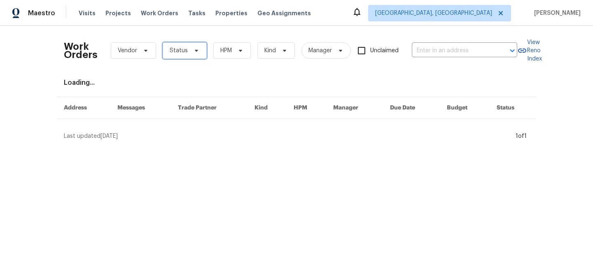
click at [173, 44] on span "Status" at bounding box center [185, 50] width 44 height 16
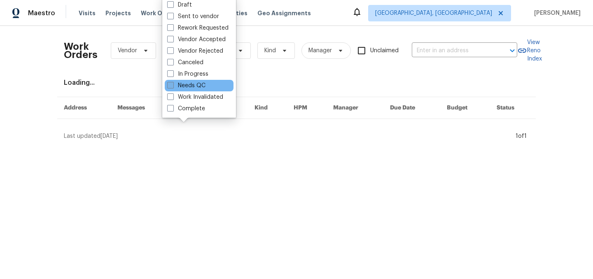
click at [194, 84] on label "Needs QC" at bounding box center [186, 86] width 38 height 8
click at [173, 84] on input "Needs QC" at bounding box center [169, 84] width 5 height 5
checkbox input "true"
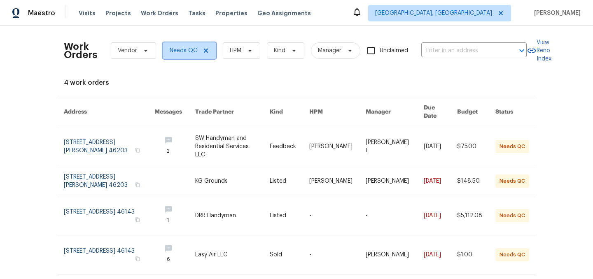
click at [206, 50] on icon at bounding box center [206, 50] width 7 height 7
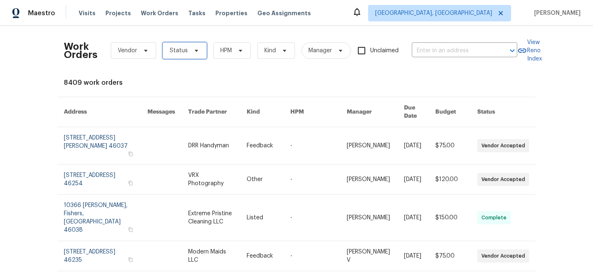
click at [184, 51] on span "Status" at bounding box center [179, 51] width 18 height 8
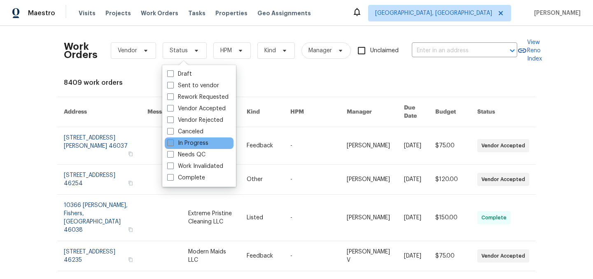
click at [191, 147] on label "In Progress" at bounding box center [187, 143] width 41 height 8
click at [173, 145] on input "In Progress" at bounding box center [169, 141] width 5 height 5
checkbox input "true"
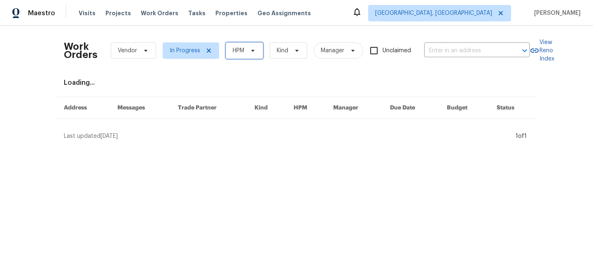
click at [238, 54] on span "HPM" at bounding box center [239, 51] width 12 height 8
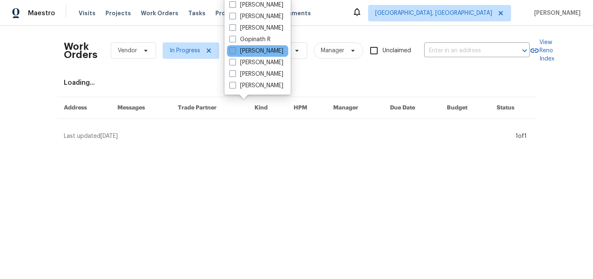
click at [263, 51] on label "[PERSON_NAME]" at bounding box center [256, 51] width 54 height 8
click at [235, 51] on input "[PERSON_NAME]" at bounding box center [231, 49] width 5 height 5
checkbox input "true"
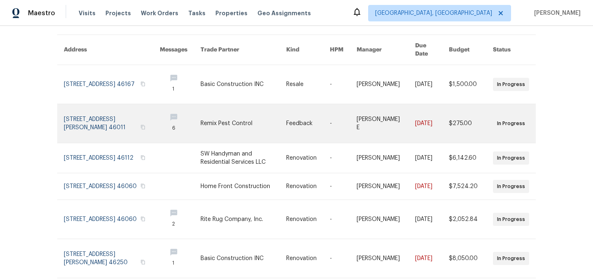
scroll to position [60, 0]
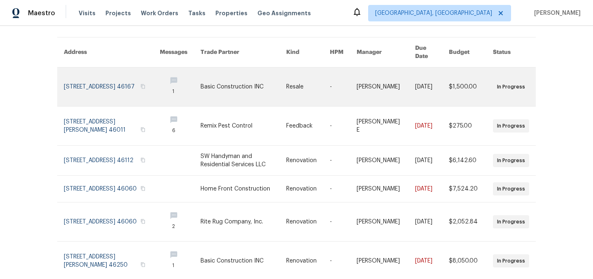
click at [105, 86] on link at bounding box center [112, 87] width 96 height 39
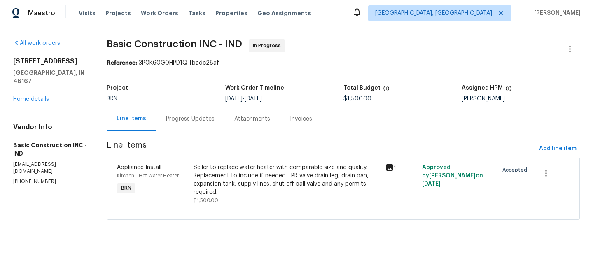
click at [183, 115] on div "Progress Updates" at bounding box center [190, 119] width 49 height 8
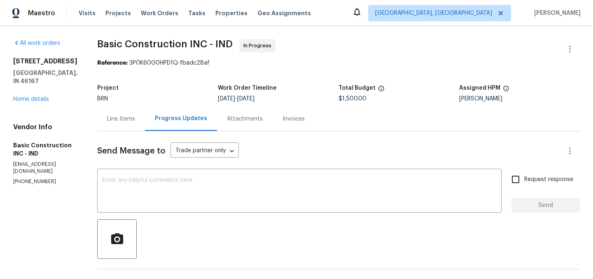
click at [114, 119] on div "Line Items" at bounding box center [121, 119] width 28 height 8
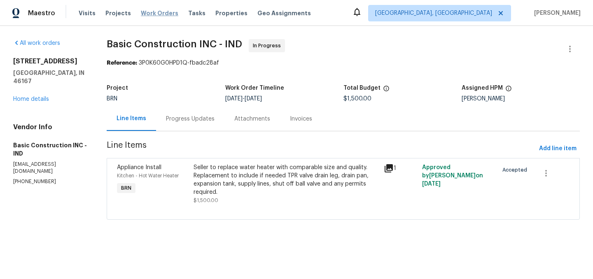
click at [157, 13] on span "Work Orders" at bounding box center [159, 13] width 37 height 8
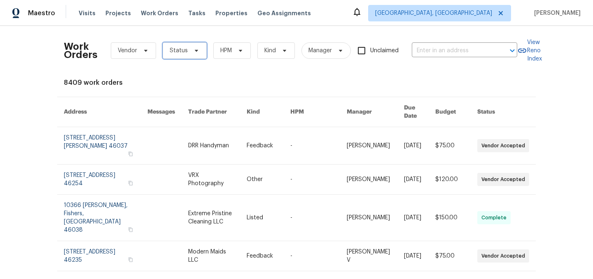
click at [184, 48] on span "Status" at bounding box center [179, 51] width 18 height 8
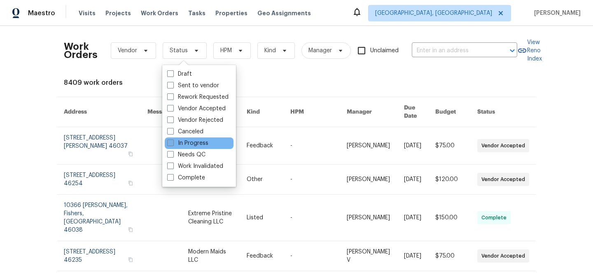
click at [193, 143] on label "In Progress" at bounding box center [187, 143] width 41 height 8
click at [173, 143] on input "In Progress" at bounding box center [169, 141] width 5 height 5
checkbox input "true"
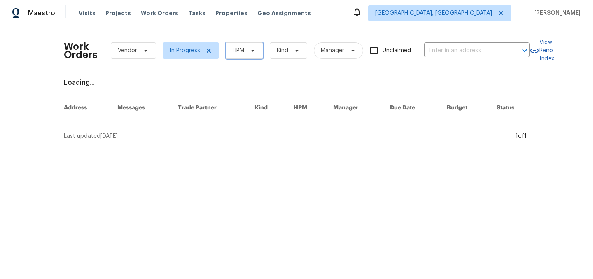
click at [249, 49] on span at bounding box center [251, 50] width 9 height 7
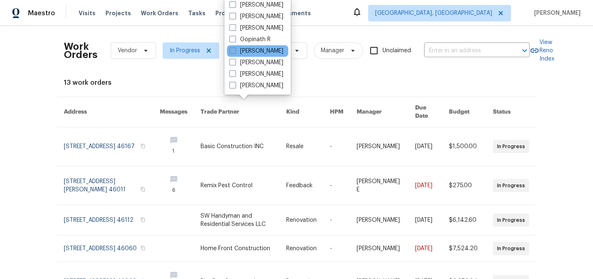
click at [256, 51] on label "[PERSON_NAME]" at bounding box center [256, 51] width 54 height 8
click at [235, 51] on input "[PERSON_NAME]" at bounding box center [231, 49] width 5 height 5
checkbox input "true"
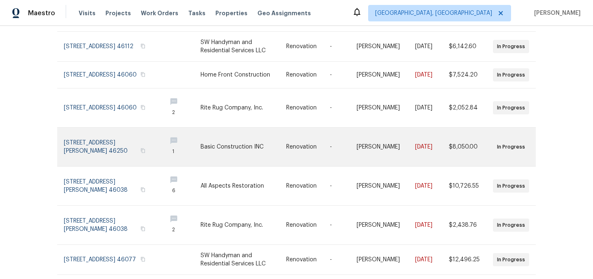
scroll to position [168, 0]
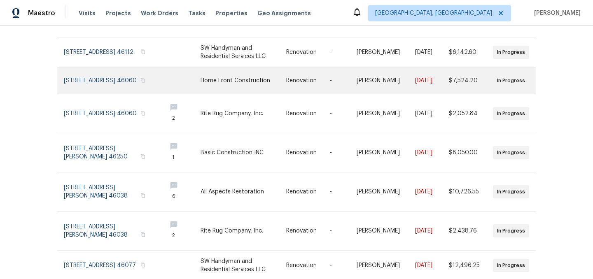
click at [91, 73] on link at bounding box center [112, 81] width 96 height 26
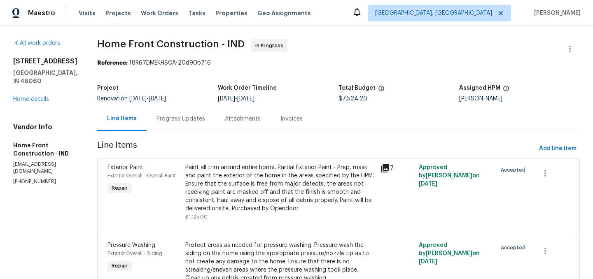
click at [205, 121] on div "Progress Updates" at bounding box center [180, 119] width 49 height 8
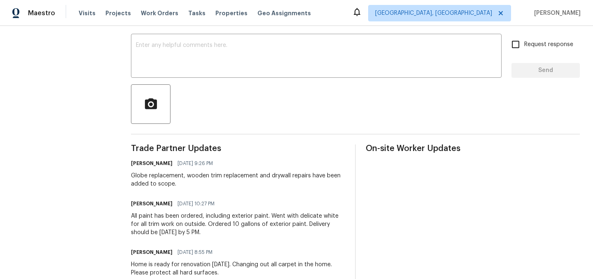
scroll to position [107, 0]
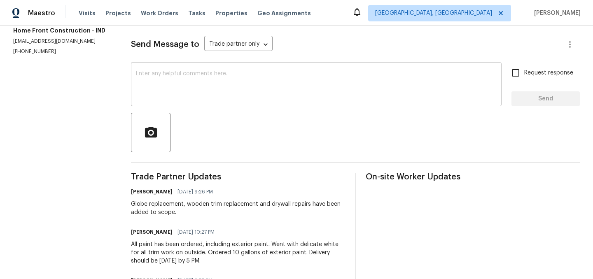
click at [194, 86] on textarea at bounding box center [316, 85] width 361 height 29
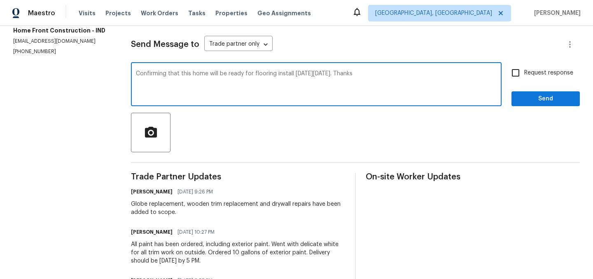
type textarea "Confirming that this home will be ready for flooring install on Monday 8/11. Th…"
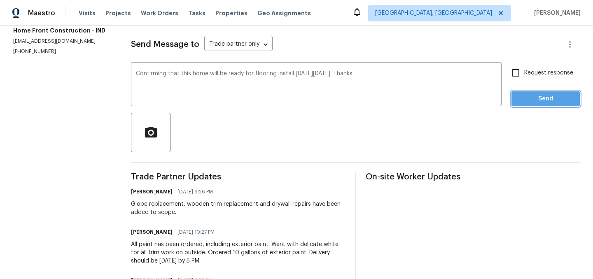
click at [537, 105] on button "Send" at bounding box center [545, 98] width 68 height 15
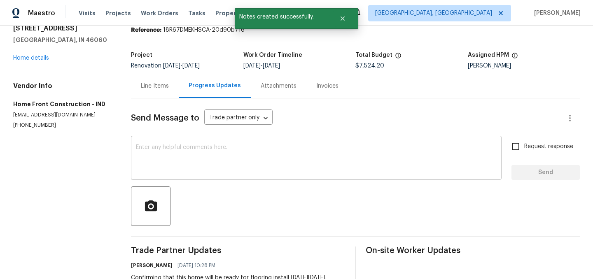
scroll to position [0, 0]
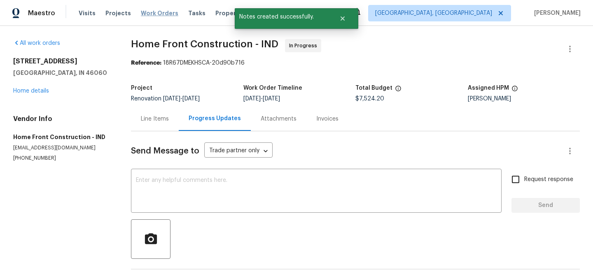
click at [150, 10] on span "Work Orders" at bounding box center [159, 13] width 37 height 8
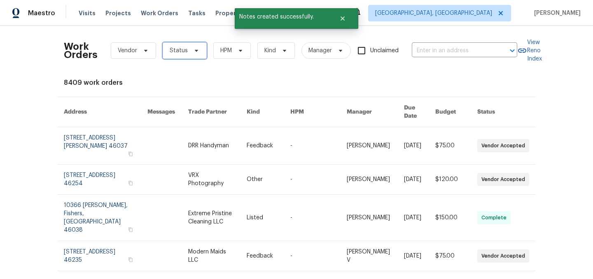
click at [176, 45] on span "Status" at bounding box center [185, 50] width 44 height 16
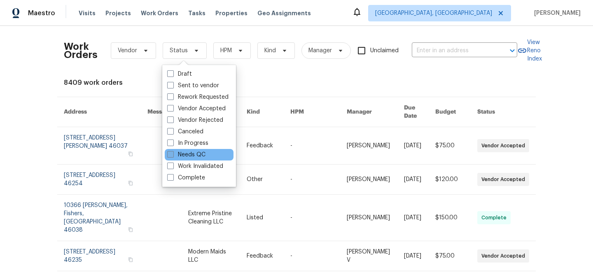
click at [191, 153] on label "Needs QC" at bounding box center [186, 155] width 38 height 8
click at [173, 153] on input "Needs QC" at bounding box center [169, 153] width 5 height 5
checkbox input "true"
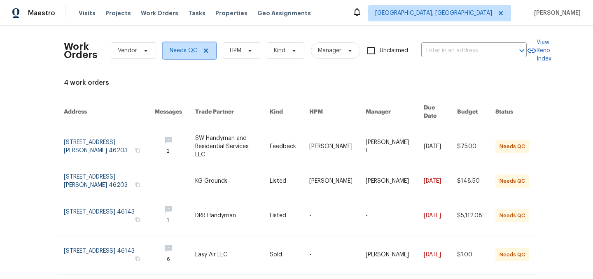
click at [207, 50] on icon at bounding box center [206, 50] width 7 height 7
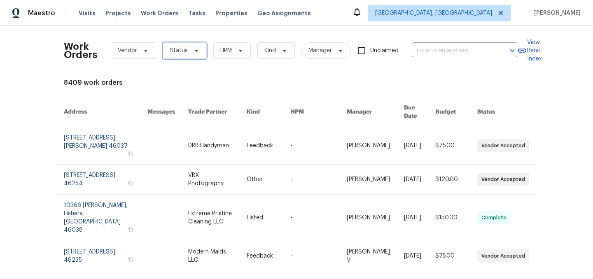
click at [183, 51] on span "Status" at bounding box center [179, 51] width 18 height 8
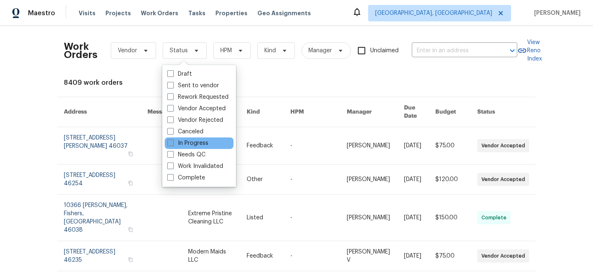
click at [195, 142] on label "In Progress" at bounding box center [187, 143] width 41 height 8
click at [173, 142] on input "In Progress" at bounding box center [169, 141] width 5 height 5
checkbox input "true"
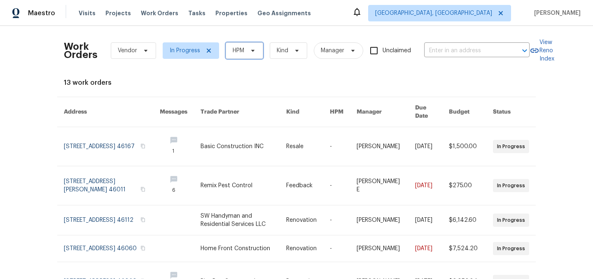
click at [243, 54] on span "HPM" at bounding box center [239, 51] width 12 height 8
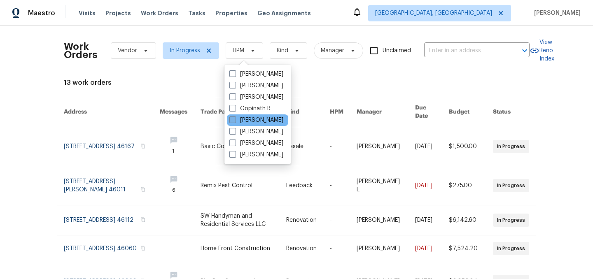
click at [250, 119] on label "[PERSON_NAME]" at bounding box center [256, 120] width 54 height 8
click at [235, 119] on input "[PERSON_NAME]" at bounding box center [231, 118] width 5 height 5
checkbox input "true"
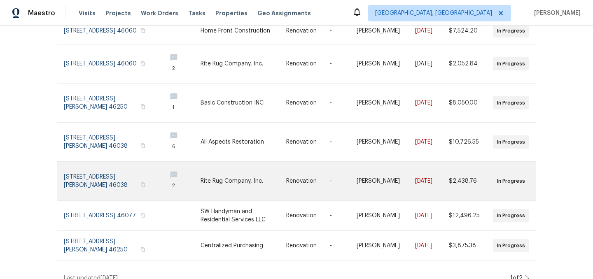
scroll to position [222, 0]
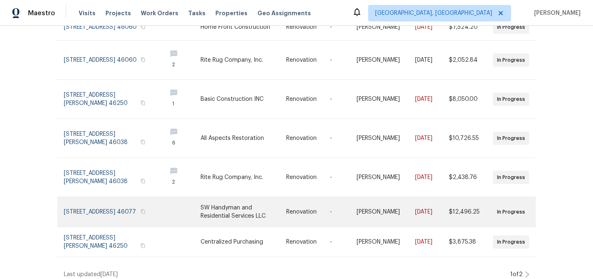
click at [91, 210] on link at bounding box center [112, 212] width 96 height 30
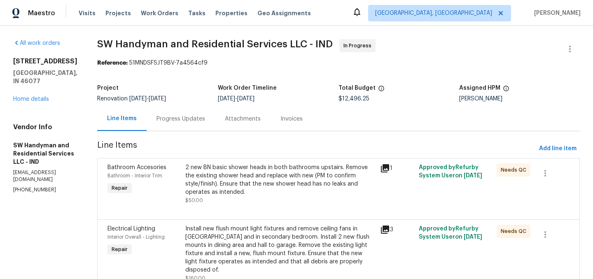
click at [276, 175] on div "2 new BN basic shower heads in both bathrooms upstairs. Remove the existing sho…" at bounding box center [280, 179] width 190 height 33
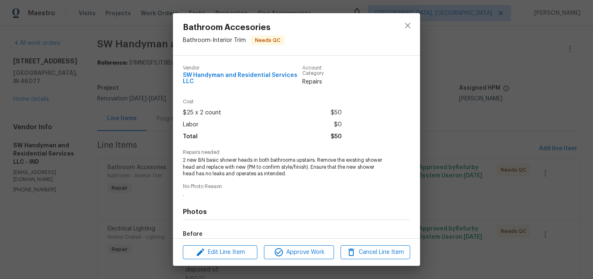
scroll to position [98, 0]
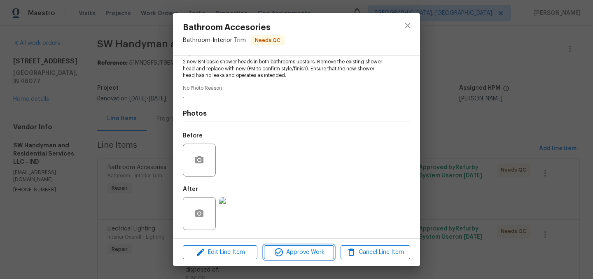
click at [298, 252] on span "Approve Work" at bounding box center [298, 252] width 65 height 10
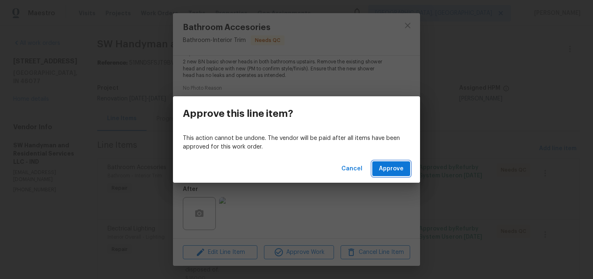
click at [388, 172] on span "Approve" at bounding box center [391, 169] width 25 height 10
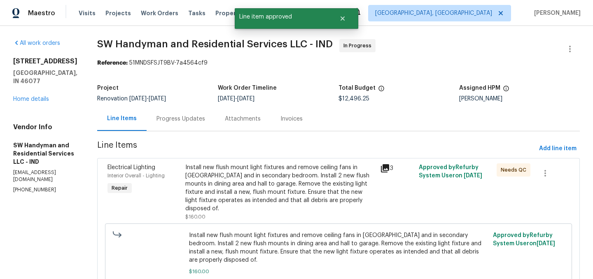
click at [290, 180] on div "Install new flush mount light fixtures and remove ceiling fans in Kitchen and i…" at bounding box center [280, 187] width 190 height 49
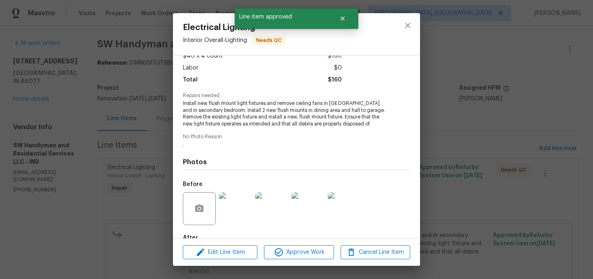
scroll to position [105, 0]
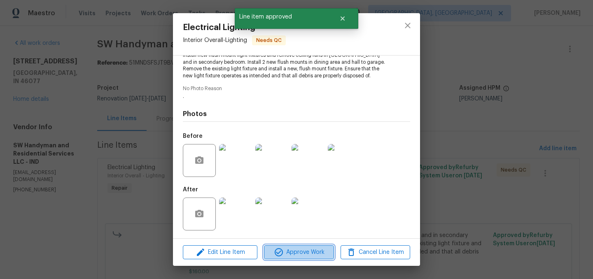
click at [302, 248] on span "Approve Work" at bounding box center [298, 252] width 65 height 10
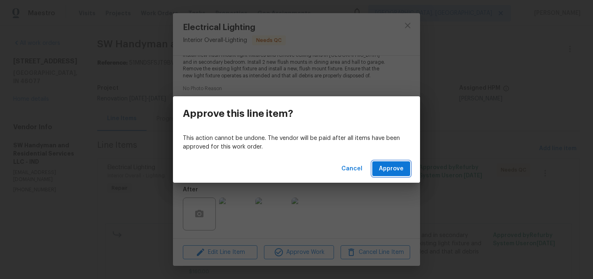
click at [385, 168] on span "Approve" at bounding box center [391, 169] width 25 height 10
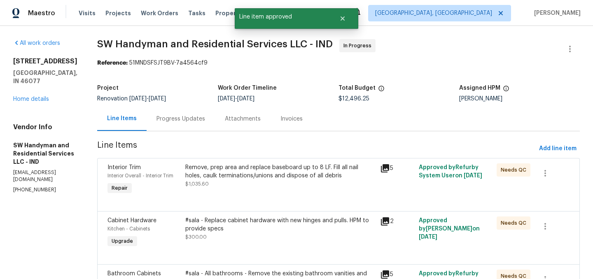
click at [289, 177] on div "Remove, prep area and replace baseboard up to 8 LF. Fill all nail holes, caulk …" at bounding box center [280, 171] width 190 height 16
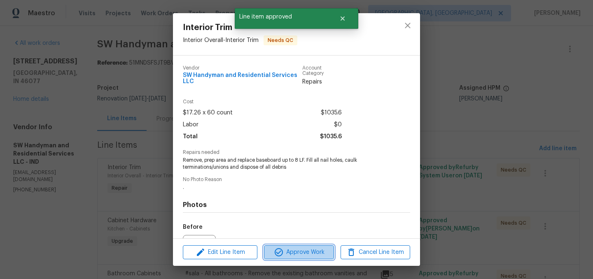
click at [296, 250] on span "Approve Work" at bounding box center [298, 252] width 65 height 10
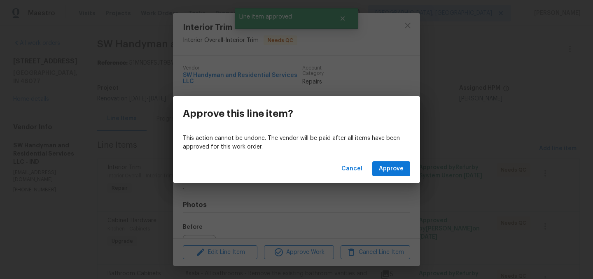
click at [394, 161] on div "Cancel Approve" at bounding box center [296, 169] width 247 height 28
click at [395, 169] on span "Approve" at bounding box center [391, 169] width 25 height 10
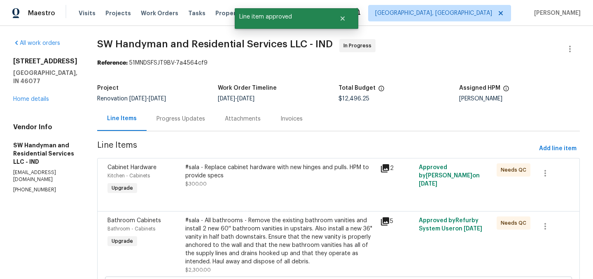
click at [268, 178] on div "#sala - Replace cabinet hardware with new hinges and pulls. HPM to provide specs" at bounding box center [280, 171] width 190 height 16
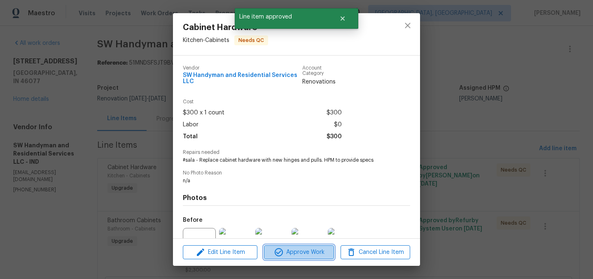
click at [300, 255] on span "Approve Work" at bounding box center [298, 252] width 65 height 10
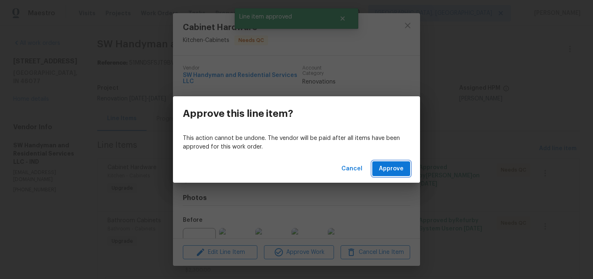
click at [385, 165] on span "Approve" at bounding box center [391, 169] width 25 height 10
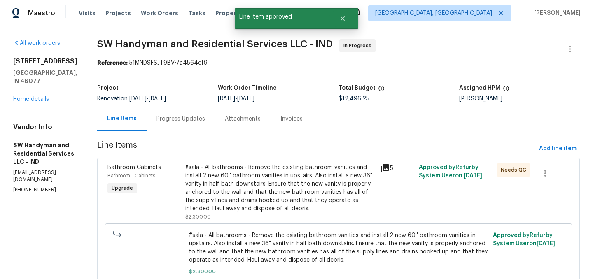
click at [259, 177] on div "#sala - All bathrooms - Remove the existing bathroom vanities and install 2 new…" at bounding box center [280, 187] width 190 height 49
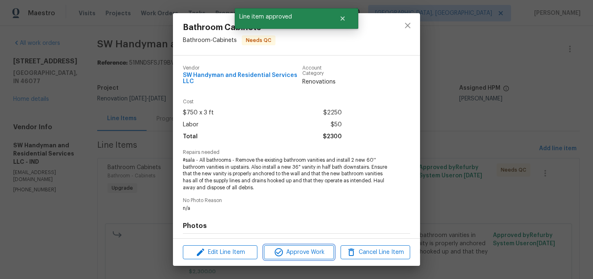
click at [302, 249] on span "Approve Work" at bounding box center [298, 252] width 65 height 10
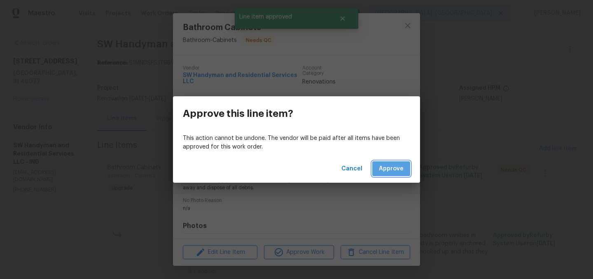
click at [389, 166] on span "Approve" at bounding box center [391, 169] width 25 height 10
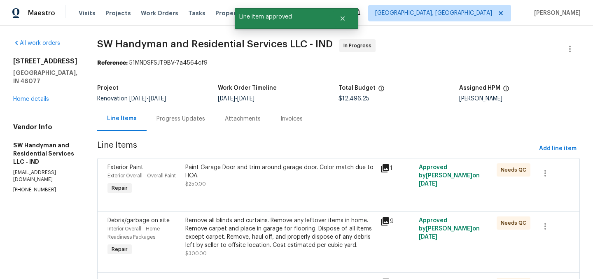
click at [284, 180] on div "Paint Garage Door and trim around garage door. Color match due to HOA." at bounding box center [280, 171] width 190 height 16
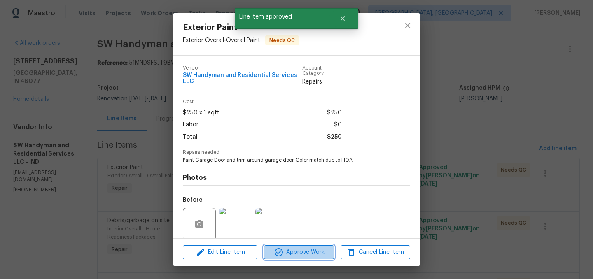
click at [294, 253] on span "Approve Work" at bounding box center [298, 252] width 65 height 10
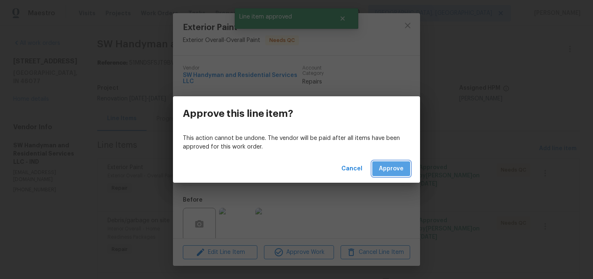
click at [394, 167] on span "Approve" at bounding box center [391, 169] width 25 height 10
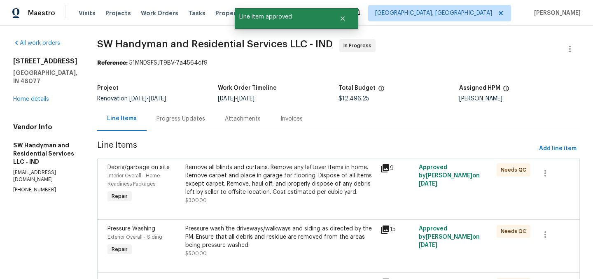
click at [269, 181] on div "Remove all blinds and curtains. Remove any leftover items in home. Remove carpe…" at bounding box center [280, 179] width 190 height 33
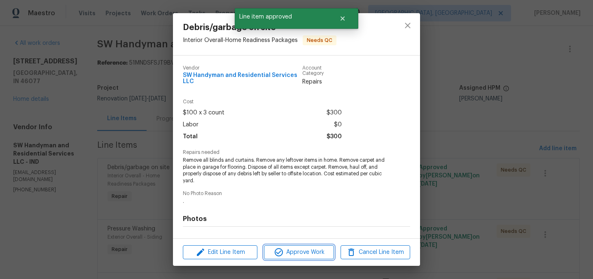
click at [301, 250] on span "Approve Work" at bounding box center [298, 252] width 65 height 10
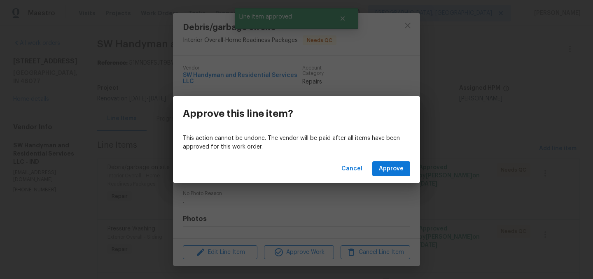
click at [398, 159] on div "Cancel Approve" at bounding box center [296, 169] width 247 height 28
click at [398, 170] on span "Approve" at bounding box center [391, 169] width 25 height 10
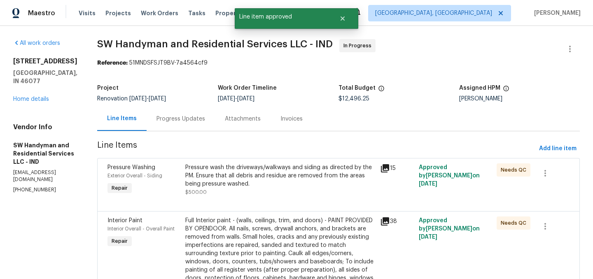
click at [287, 182] on div "Pressure wash the driveways/walkways and siding as directed by the PM. Ensure t…" at bounding box center [280, 175] width 190 height 25
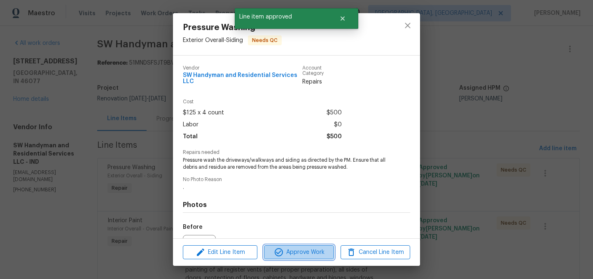
click at [288, 253] on span "Approve Work" at bounding box center [298, 252] width 65 height 10
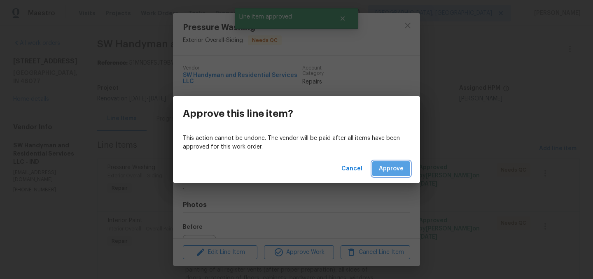
click at [394, 168] on span "Approve" at bounding box center [391, 169] width 25 height 10
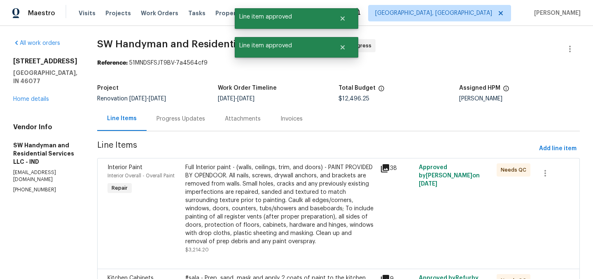
click at [271, 182] on div "Full Interior paint - (walls, ceilings, trim, and doors) - PAINT PROVIDED BY OP…" at bounding box center [280, 204] width 190 height 82
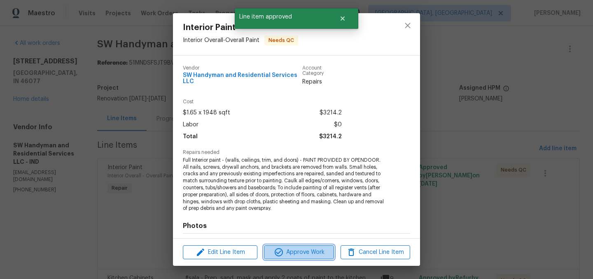
click at [296, 250] on span "Approve Work" at bounding box center [298, 252] width 65 height 10
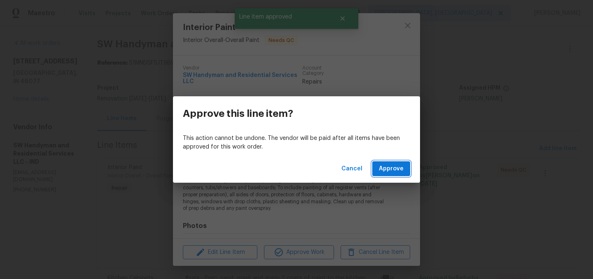
click at [387, 167] on span "Approve" at bounding box center [391, 169] width 25 height 10
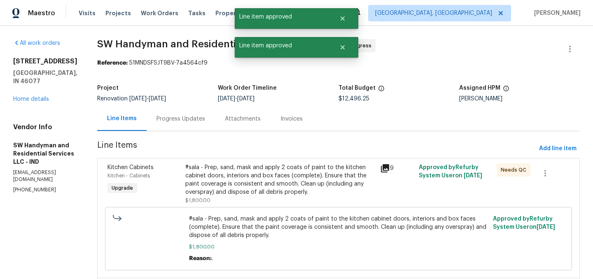
click at [292, 191] on div "#sala - Prep, sand, mask and apply 2 coats of paint to the kitchen cabinet door…" at bounding box center [280, 179] width 190 height 33
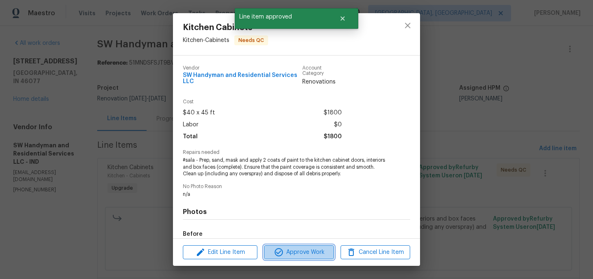
click at [300, 254] on span "Approve Work" at bounding box center [298, 252] width 65 height 10
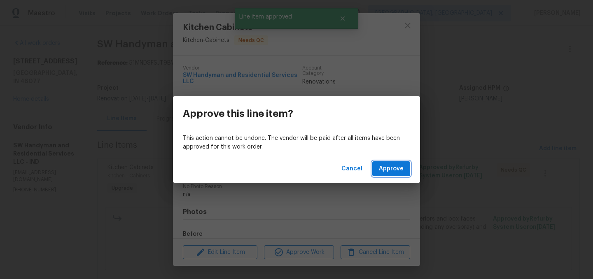
click at [388, 167] on span "Approve" at bounding box center [391, 169] width 25 height 10
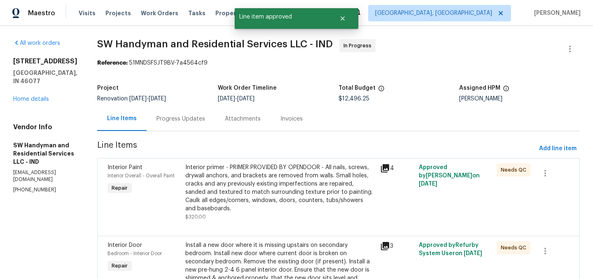
click at [280, 181] on div "Interior primer - PRIMER PROVIDED BY OPENDOOR - All nails, screws, drywall anch…" at bounding box center [280, 187] width 190 height 49
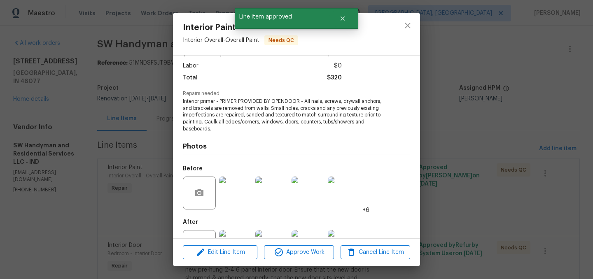
scroll to position [92, 0]
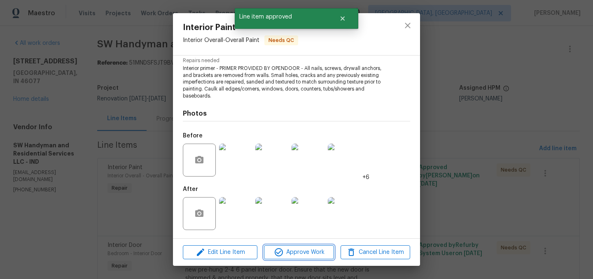
click at [298, 251] on span "Approve Work" at bounding box center [298, 252] width 65 height 10
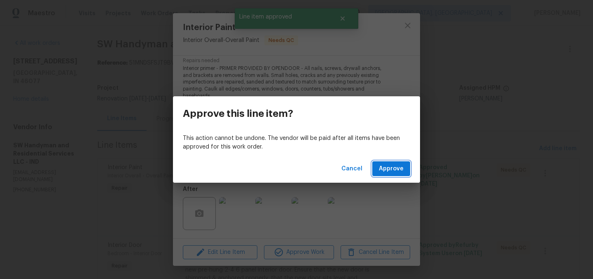
click at [389, 168] on span "Approve" at bounding box center [391, 169] width 25 height 10
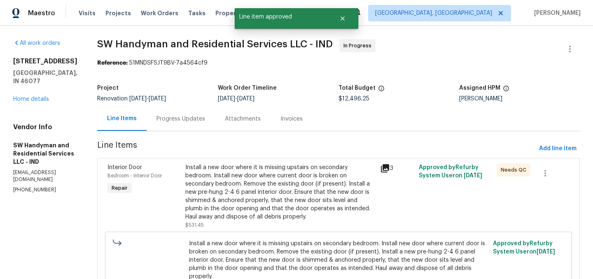
click at [255, 176] on div "Install a new door where it is missing upstairs on secondary bedroom. Install n…" at bounding box center [280, 192] width 190 height 58
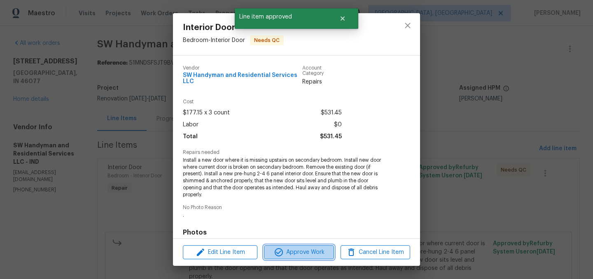
click at [304, 253] on span "Approve Work" at bounding box center [298, 252] width 65 height 10
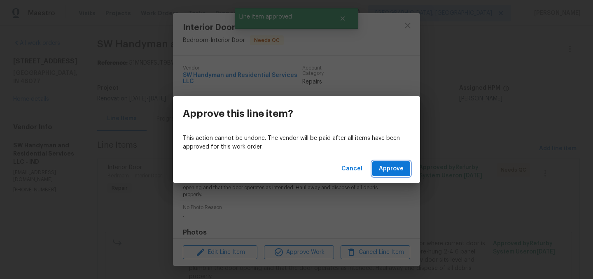
click at [387, 170] on span "Approve" at bounding box center [391, 169] width 25 height 10
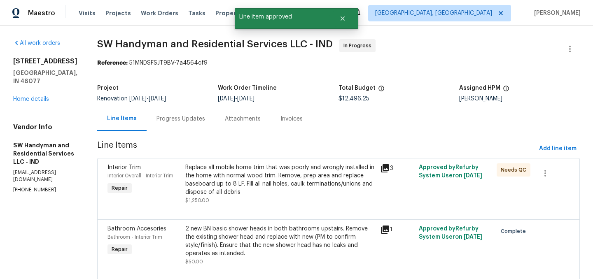
click at [283, 183] on div "Replace all mobile home trim that was poorly and wrongly installed in the home …" at bounding box center [280, 179] width 190 height 33
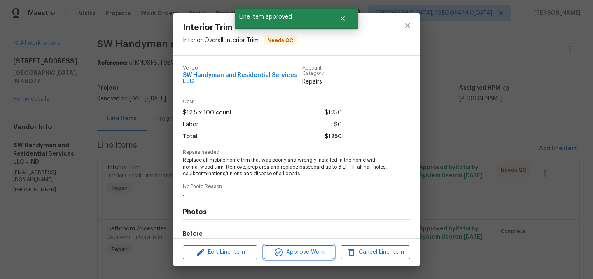
click at [301, 251] on span "Approve Work" at bounding box center [298, 252] width 65 height 10
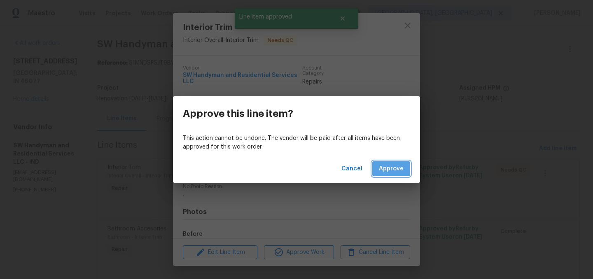
click at [388, 173] on span "Approve" at bounding box center [391, 169] width 25 height 10
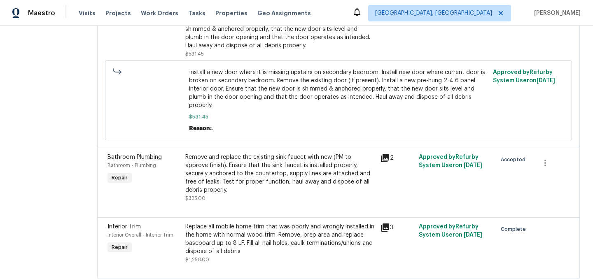
scroll to position [1176, 0]
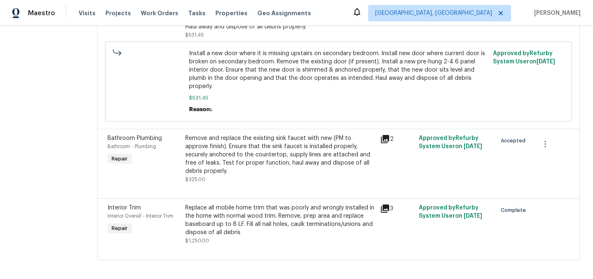
click at [280, 142] on div "Remove and replace the existing sink faucet with new (PM to approve finish). En…" at bounding box center [280, 154] width 190 height 41
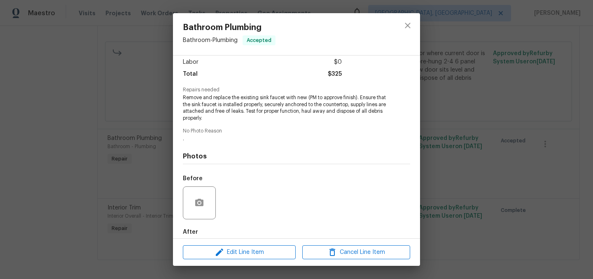
scroll to position [105, 0]
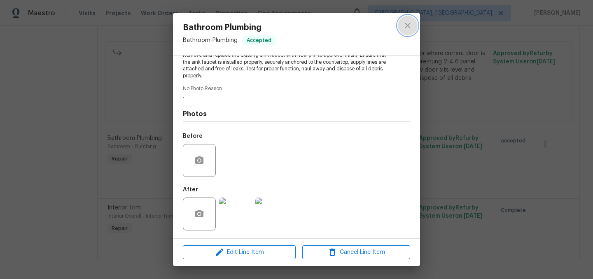
click at [408, 27] on icon "close" at bounding box center [408, 26] width 10 height 10
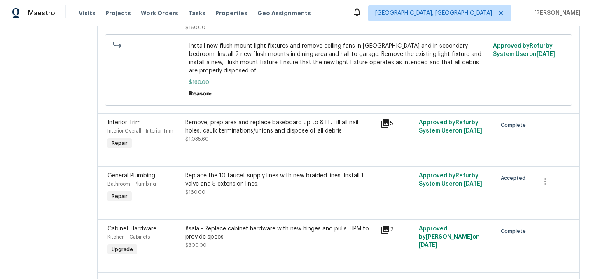
scroll to position [0, 0]
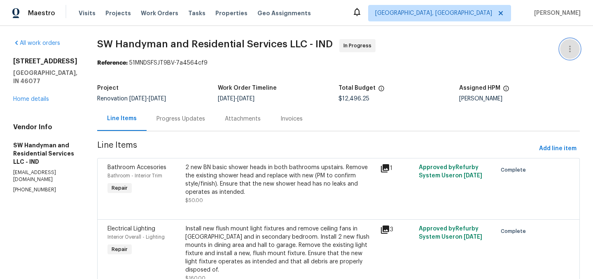
click at [574, 55] on button "button" at bounding box center [570, 49] width 20 height 20
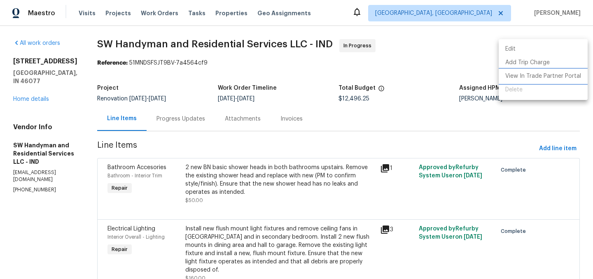
click at [534, 77] on li "View In Trade Partner Portal" at bounding box center [543, 77] width 89 height 14
click at [525, 77] on li "View In Trade Partner Portal" at bounding box center [543, 77] width 89 height 14
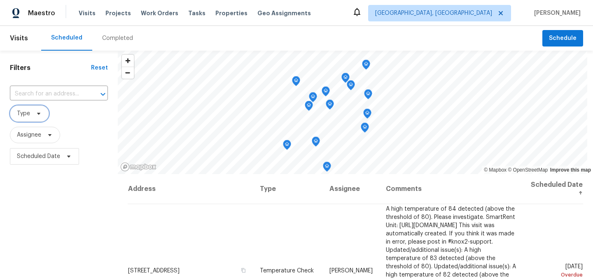
click at [27, 111] on span "Type" at bounding box center [23, 114] width 13 height 8
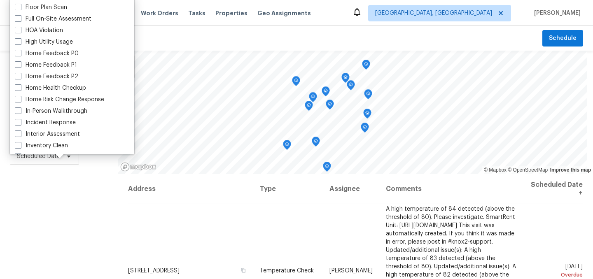
scroll to position [215, 0]
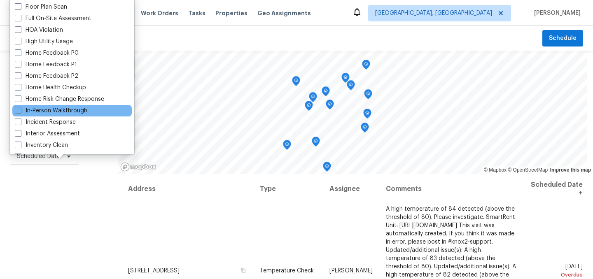
click at [59, 115] on div "In-Person Walkthrough" at bounding box center [71, 111] width 119 height 12
click at [59, 110] on label "In-Person Walkthrough" at bounding box center [51, 111] width 72 height 8
click at [20, 110] on input "In-Person Walkthrough" at bounding box center [17, 109] width 5 height 5
checkbox input "true"
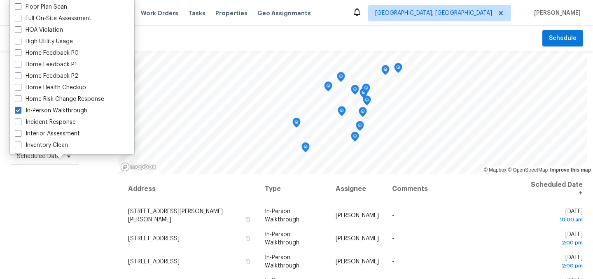
click at [52, 214] on div "Filters Reset ​ In-Person Walkthrough Assignee Scheduled Date" at bounding box center [59, 224] width 118 height 347
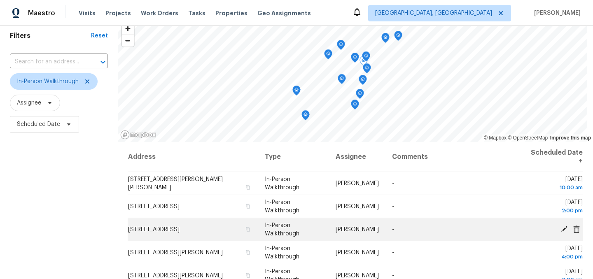
scroll to position [31, 0]
click at [564, 229] on icon at bounding box center [564, 229] width 7 height 7
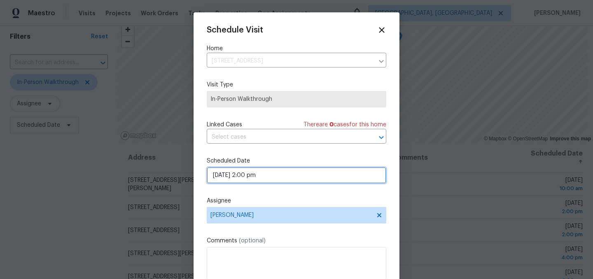
click at [246, 175] on input "08/11/2025 2:00 pm" at bounding box center [297, 175] width 180 height 16
select select "pm"
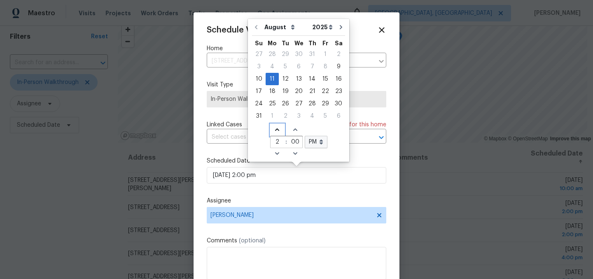
click at [276, 130] on icon "Increase hours (12hr clock)" at bounding box center [277, 129] width 4 height 2
type input "08/11/2025 3:00 pm"
type input "3"
click at [276, 130] on icon "Increase hours (12hr clock)" at bounding box center [277, 129] width 4 height 2
type input "08/11/2025 4:00 pm"
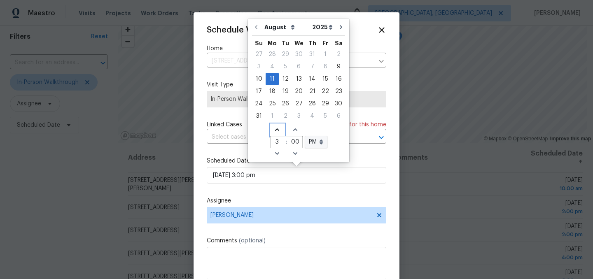
type input "4"
click at [249, 217] on span "[PERSON_NAME]" at bounding box center [290, 215] width 161 height 7
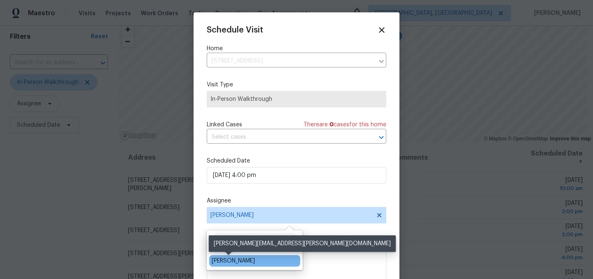
type input "dod"
click at [231, 261] on div "Dodd Drayer" at bounding box center [233, 261] width 43 height 8
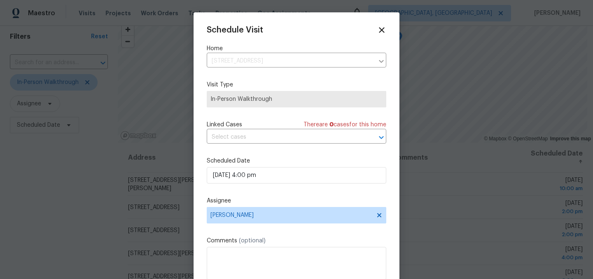
click at [314, 200] on label "Assignee" at bounding box center [297, 201] width 180 height 8
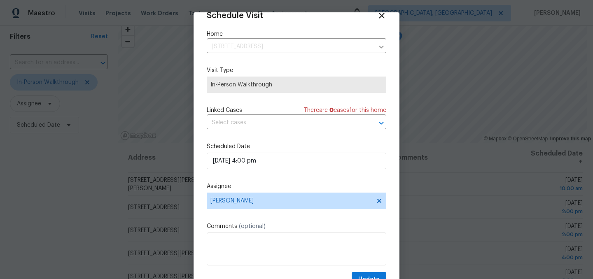
scroll to position [34, 0]
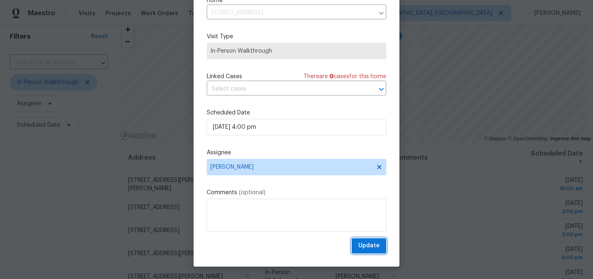
click at [370, 246] on span "Update" at bounding box center [368, 246] width 21 height 10
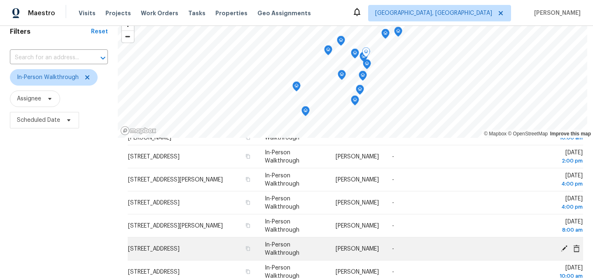
scroll to position [46, 0]
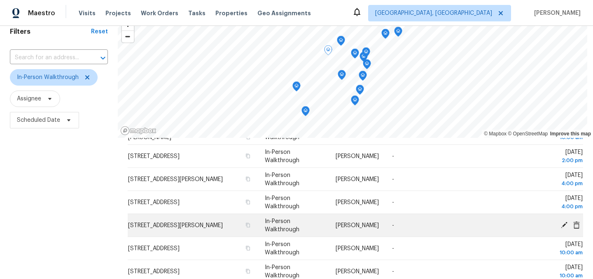
click at [563, 225] on icon at bounding box center [564, 225] width 7 height 7
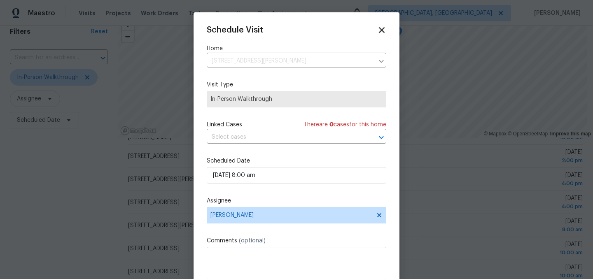
click at [382, 30] on icon at bounding box center [382, 30] width 6 height 6
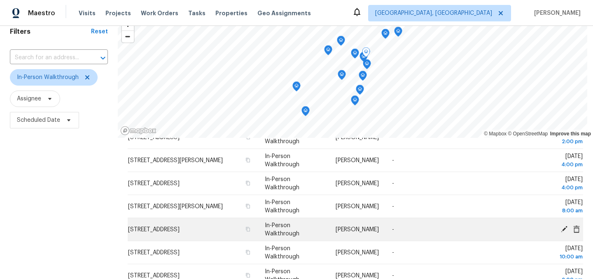
scroll to position [67, 0]
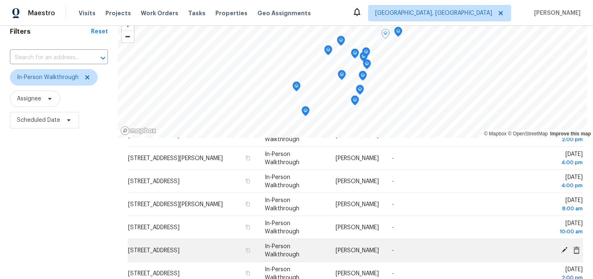
click at [564, 250] on icon at bounding box center [564, 250] width 7 height 7
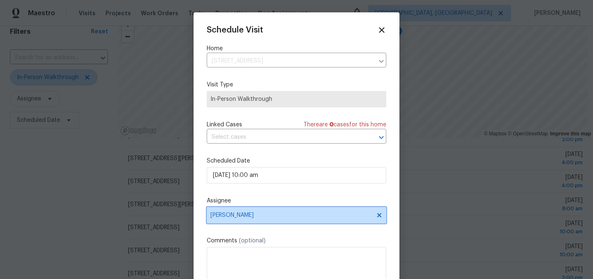
click at [233, 219] on span "[PERSON_NAME]" at bounding box center [297, 215] width 180 height 16
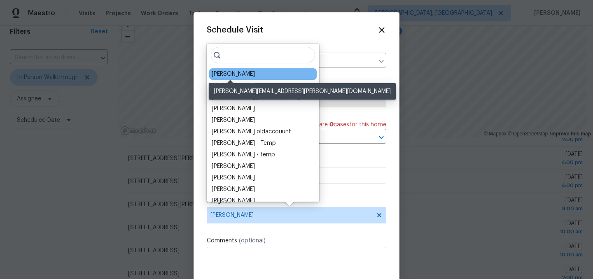
click at [229, 75] on div "[PERSON_NAME]" at bounding box center [233, 74] width 43 height 8
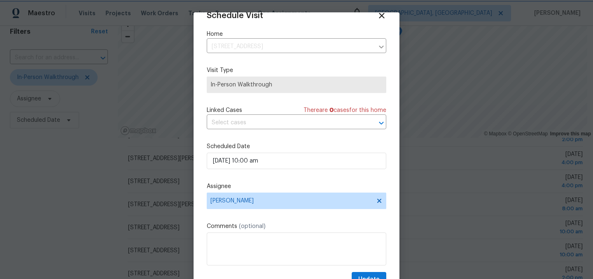
scroll to position [34, 0]
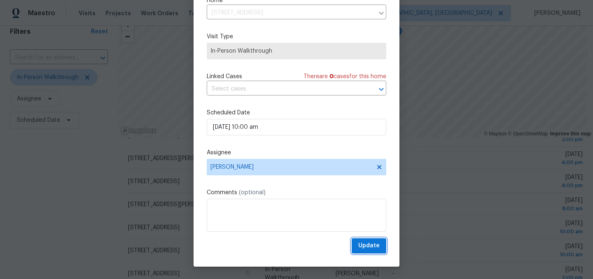
click at [369, 243] on span "Update" at bounding box center [368, 246] width 21 height 10
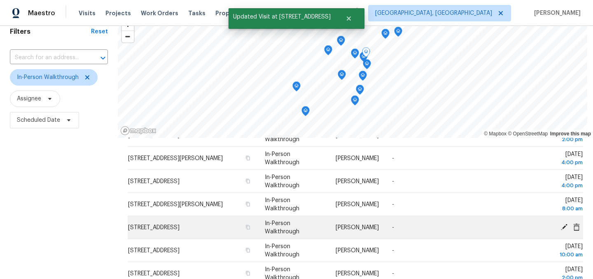
click at [564, 227] on icon at bounding box center [564, 227] width 7 height 7
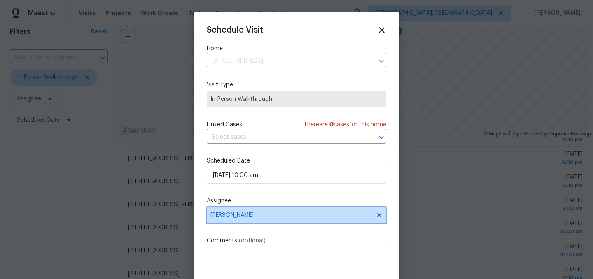
click at [240, 217] on span "[PERSON_NAME]" at bounding box center [290, 215] width 161 height 7
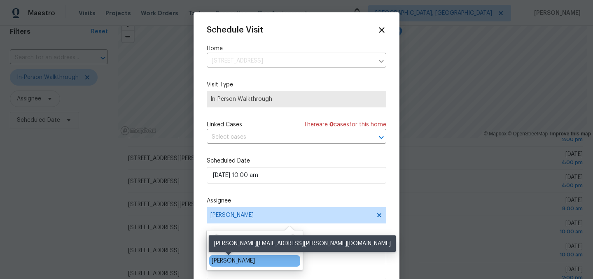
type input "dodd"
click at [237, 264] on div "[PERSON_NAME]" at bounding box center [233, 261] width 43 height 8
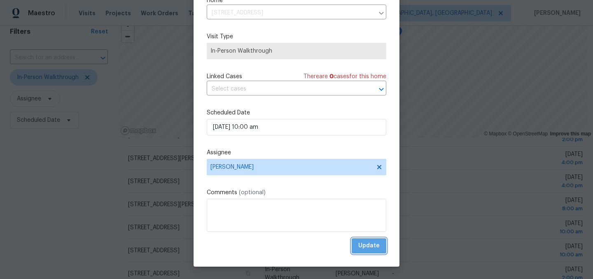
click at [369, 245] on span "Update" at bounding box center [368, 246] width 21 height 10
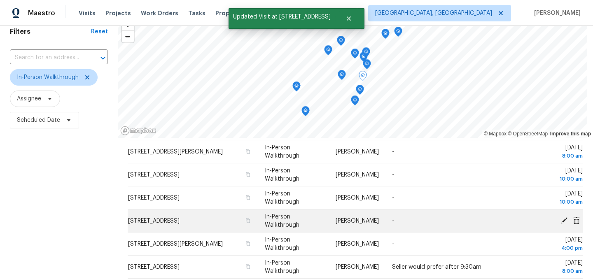
scroll to position [122, 0]
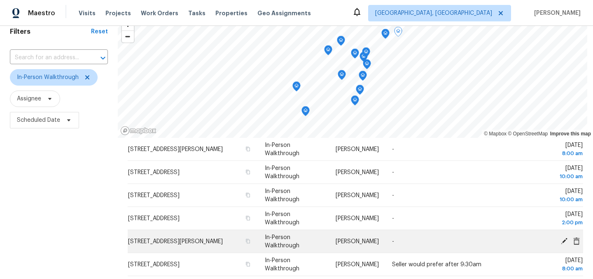
click at [563, 241] on icon at bounding box center [564, 241] width 7 height 7
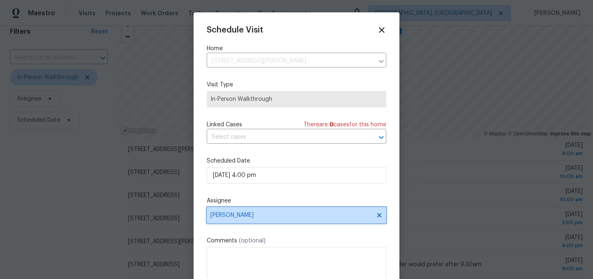
click at [234, 218] on span "[PERSON_NAME]" at bounding box center [290, 215] width 161 height 7
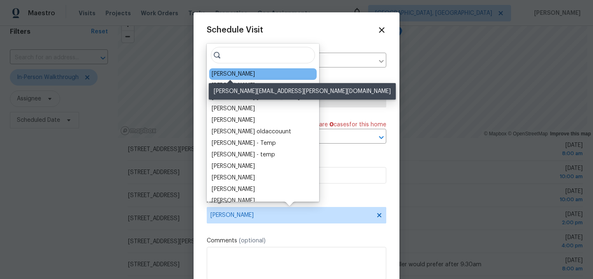
click at [226, 73] on div "[PERSON_NAME]" at bounding box center [233, 74] width 43 height 8
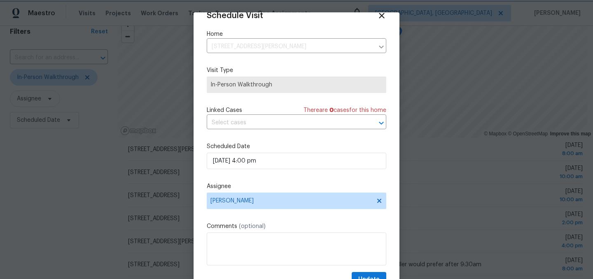
scroll to position [34, 0]
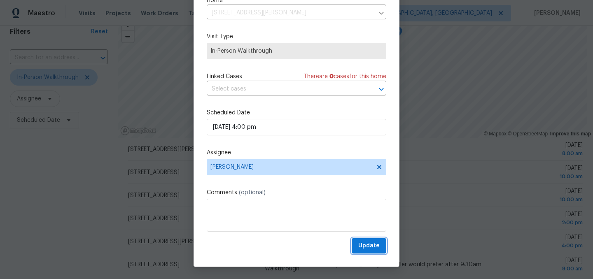
click at [369, 245] on span "Update" at bounding box center [368, 246] width 21 height 10
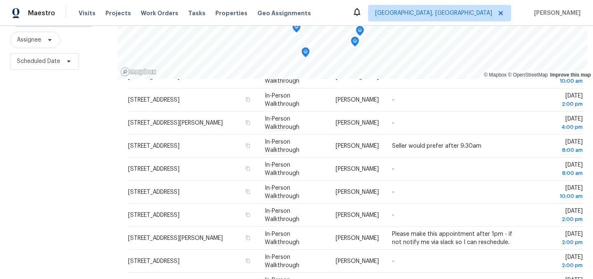
scroll to position [94, 0]
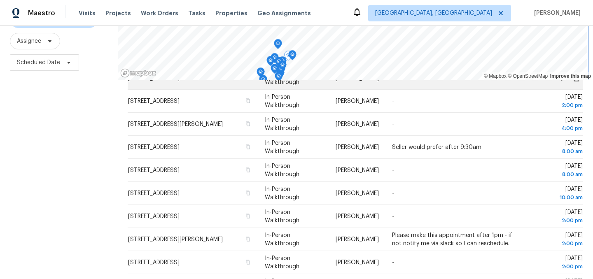
click at [244, 82] on div "© Mapbox © OpenStreetMap Improve this map Address Type Assignee Comments Schedu…" at bounding box center [355, 130] width 475 height 347
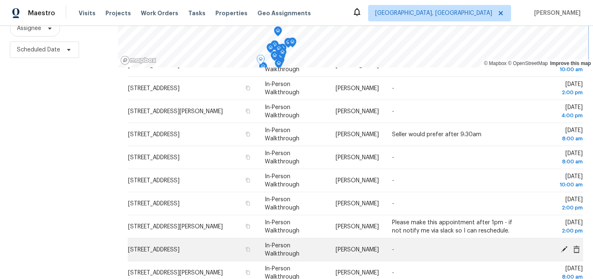
scroll to position [110, 0]
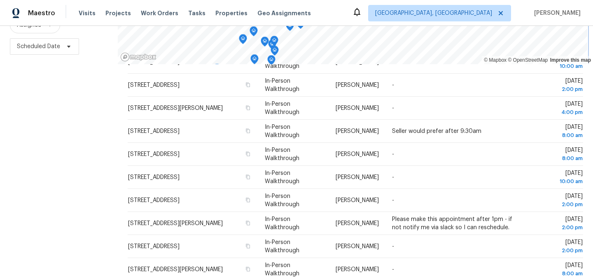
click at [276, 53] on icon "Map marker" at bounding box center [274, 50] width 7 height 9
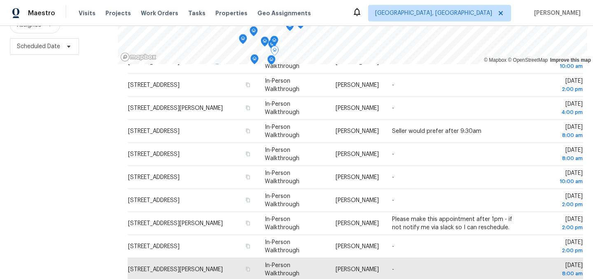
click at [93, 194] on div "Filters Reset ​ In-Person Walkthrough Assignee Scheduled Date" at bounding box center [59, 114] width 118 height 347
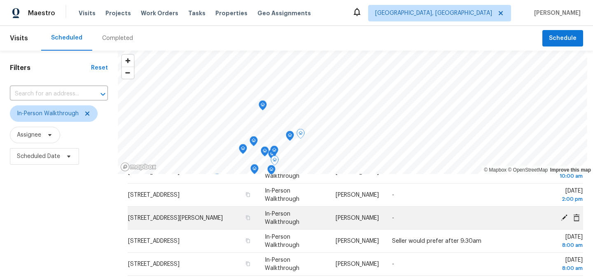
scroll to position [0, 0]
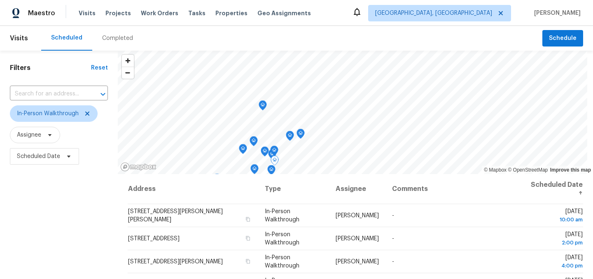
click at [68, 195] on div "Filters Reset ​ In-Person Walkthrough Assignee Scheduled Date" at bounding box center [59, 224] width 118 height 347
click at [86, 111] on icon at bounding box center [87, 113] width 7 height 7
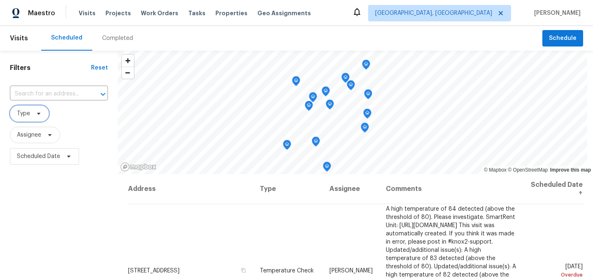
click at [35, 116] on icon at bounding box center [38, 113] width 7 height 7
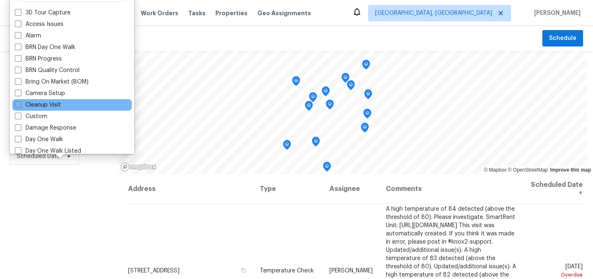
scroll to position [19, 0]
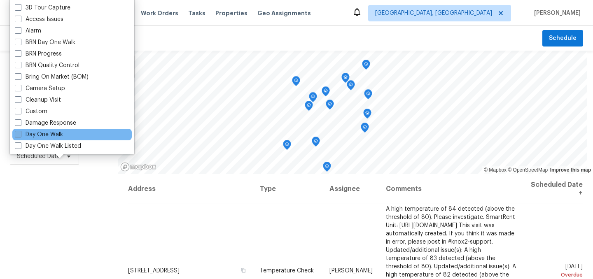
click at [58, 135] on label "Day One Walk" at bounding box center [39, 135] width 48 height 8
click at [20, 135] on input "Day One Walk" at bounding box center [17, 133] width 5 height 5
checkbox input "true"
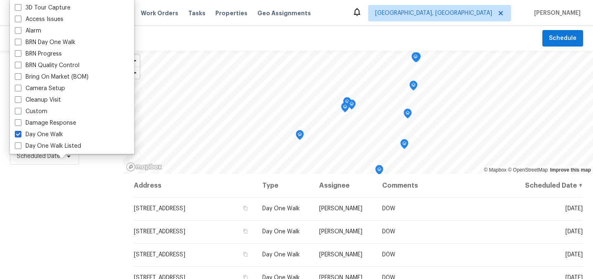
click at [56, 212] on div "Filters Reset ​ Day One Walk Assignee Scheduled Date" at bounding box center [62, 224] width 124 height 347
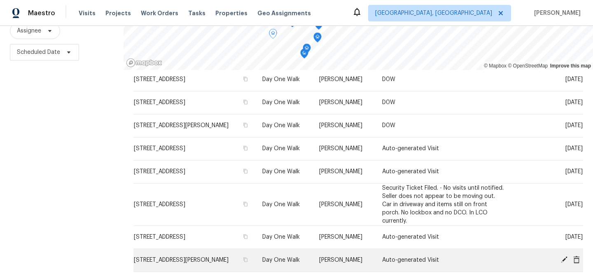
scroll to position [105, 0]
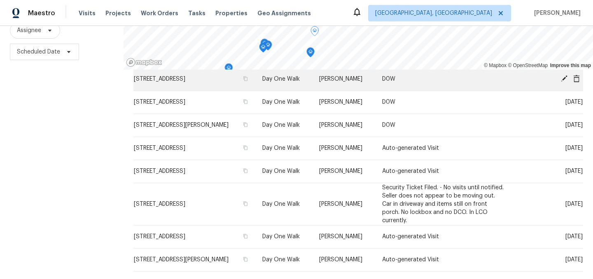
click at [334, 89] on div "© Mapbox © OpenStreetMap Improve this map Address Type Assignee Comments Schedu…" at bounding box center [358, 119] width 469 height 347
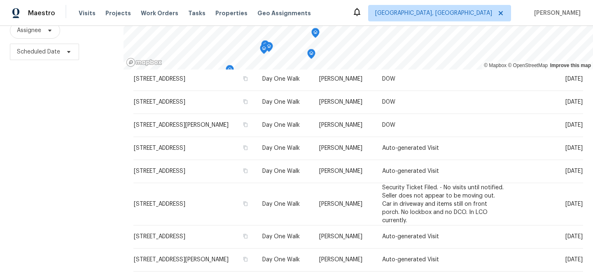
click at [311, 54] on icon "Map marker" at bounding box center [311, 54] width 1 height 1
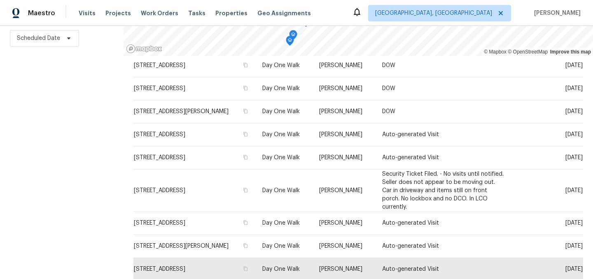
scroll to position [0, 0]
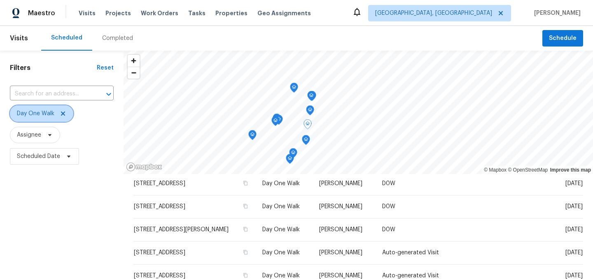
click at [63, 114] on icon at bounding box center [63, 114] width 4 height 4
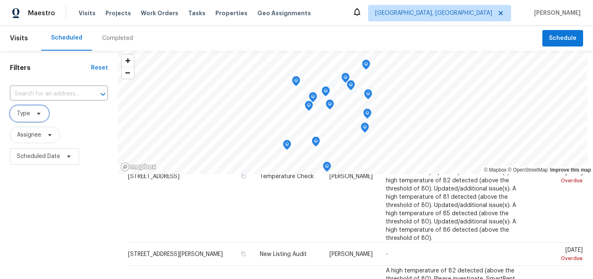
click at [33, 113] on span at bounding box center [37, 113] width 9 height 7
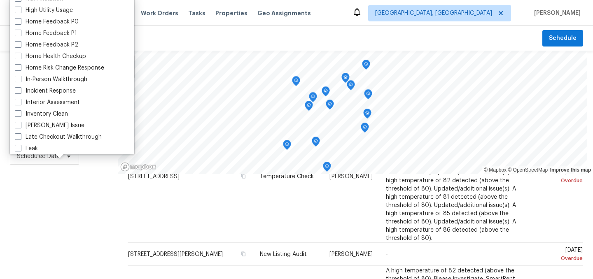
scroll to position [700, 0]
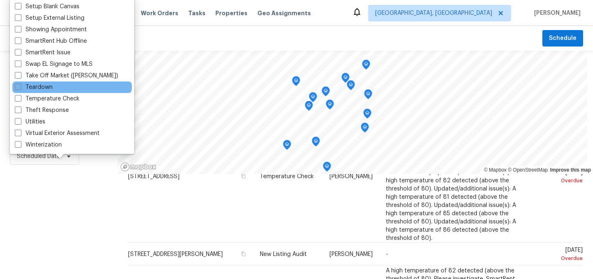
click at [43, 88] on label "Teardown" at bounding box center [34, 87] width 38 height 8
click at [20, 88] on input "Teardown" at bounding box center [17, 85] width 5 height 5
checkbox input "true"
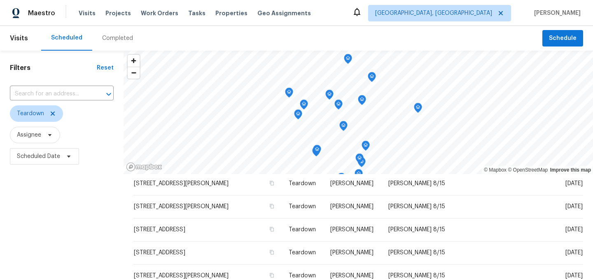
click at [56, 191] on div "Filters Reset ​ Teardown Assignee Scheduled Date" at bounding box center [62, 224] width 124 height 347
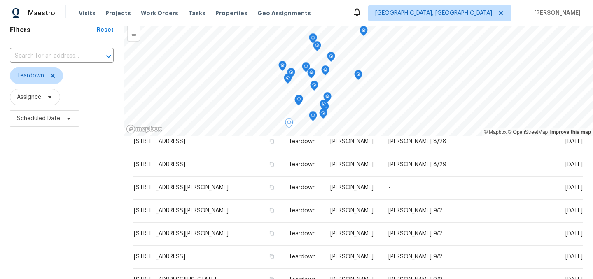
scroll to position [37, 0]
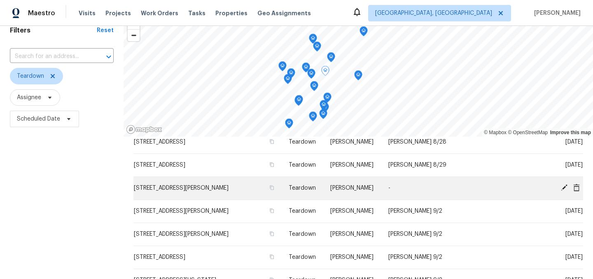
click at [567, 188] on icon at bounding box center [563, 187] width 7 height 7
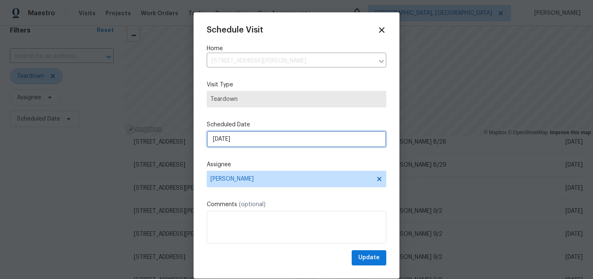
click at [264, 147] on input "9/1/2025" at bounding box center [297, 139] width 180 height 16
select select "8"
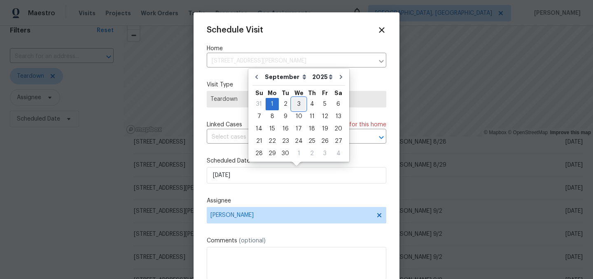
click at [298, 104] on div "3" at bounding box center [299, 104] width 14 height 12
type input "9/3/2025"
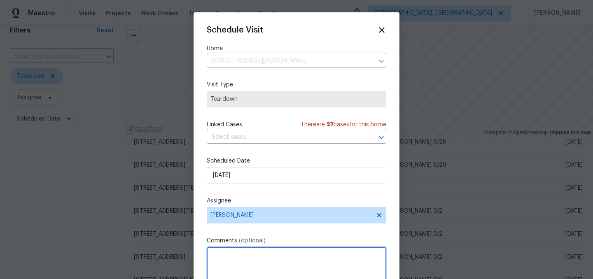
click at [230, 257] on textarea at bounding box center [297, 263] width 180 height 33
type textarea "COE 9/4"
click at [283, 234] on div "Schedule Visit Home 4013 N Graham Ave, Indianapolis, IN 46226 ​ Visit Type Tear…" at bounding box center [297, 164] width 180 height 276
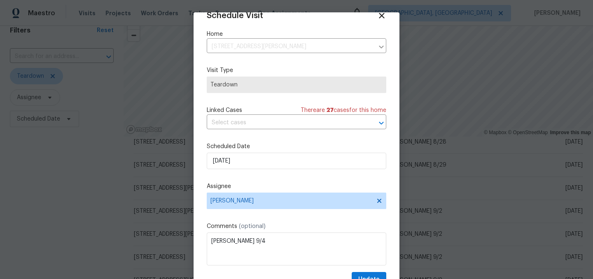
scroll to position [34, 0]
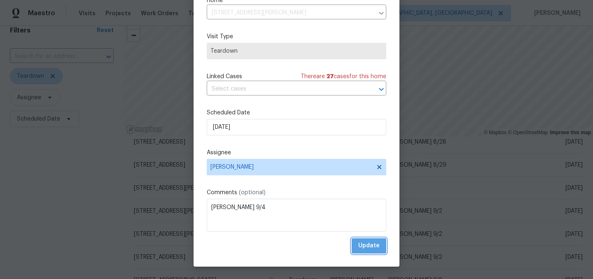
click at [370, 241] on span "Update" at bounding box center [368, 246] width 21 height 10
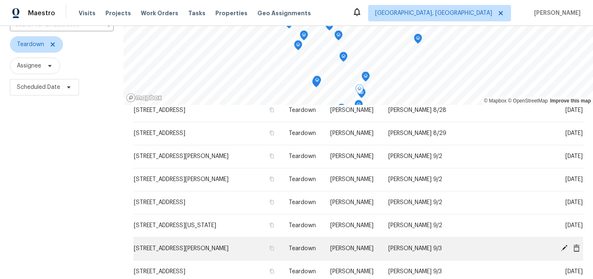
scroll to position [118, 0]
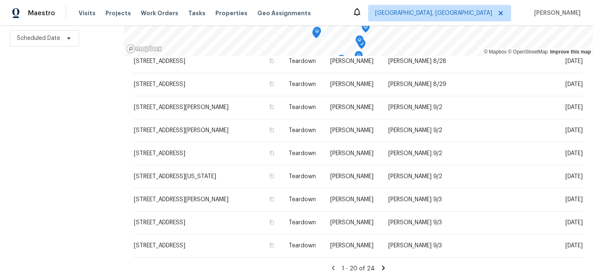
click at [382, 267] on icon at bounding box center [383, 268] width 3 height 5
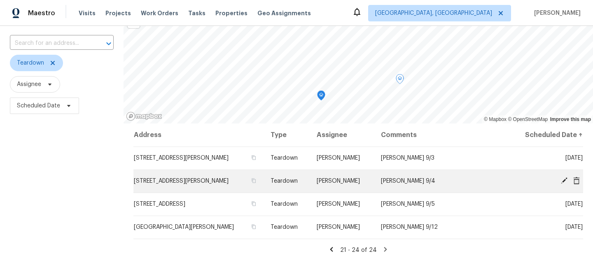
scroll to position [52, 0]
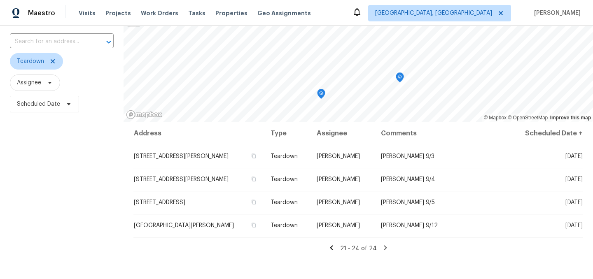
click at [333, 246] on icon at bounding box center [331, 247] width 3 height 5
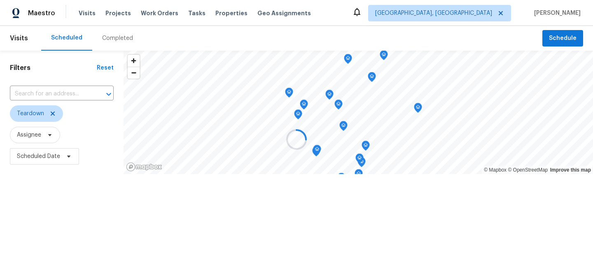
scroll to position [0, 0]
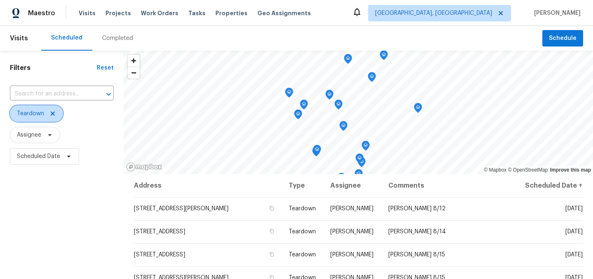
click at [52, 113] on icon at bounding box center [53, 114] width 4 height 4
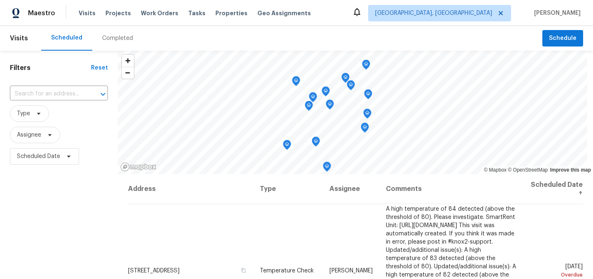
click at [80, 251] on div "Filters Reset ​ Type Assignee Scheduled Date" at bounding box center [59, 224] width 118 height 347
click at [31, 112] on span "Type" at bounding box center [29, 113] width 39 height 16
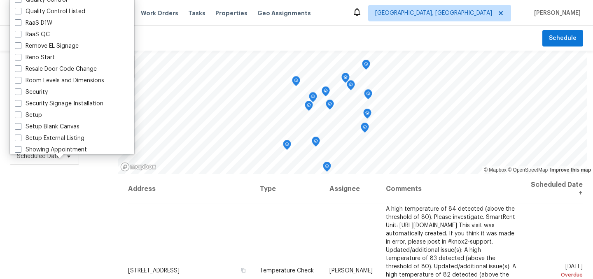
scroll to position [582, 0]
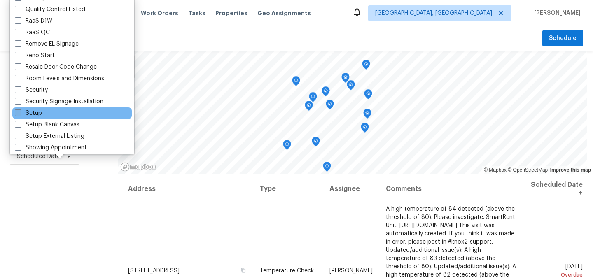
click at [38, 116] on label "Setup" at bounding box center [28, 113] width 27 height 8
click at [20, 114] on input "Setup" at bounding box center [17, 111] width 5 height 5
checkbox input "true"
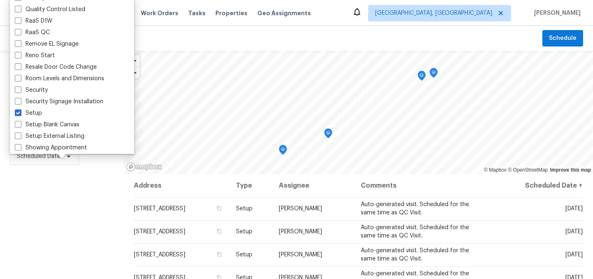
click at [44, 218] on div "Filters Reset ​ Setup Assignee Scheduled Date" at bounding box center [62, 224] width 124 height 347
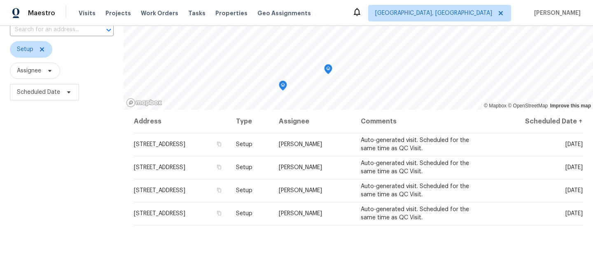
scroll to position [68, 0]
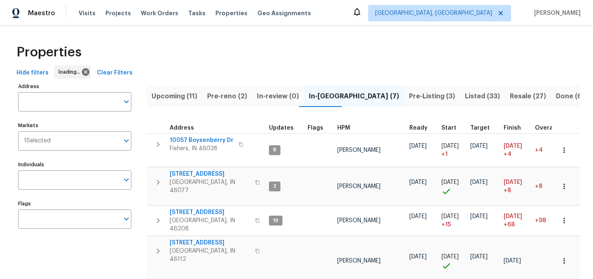
click at [409, 98] on span "Pre-Listing (3)" at bounding box center [432, 97] width 46 height 12
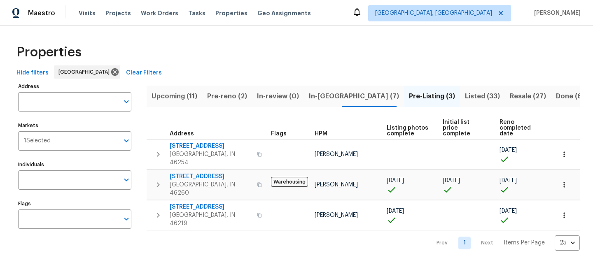
click at [322, 96] on span "In-[GEOGRAPHIC_DATA] (7)" at bounding box center [354, 97] width 90 height 12
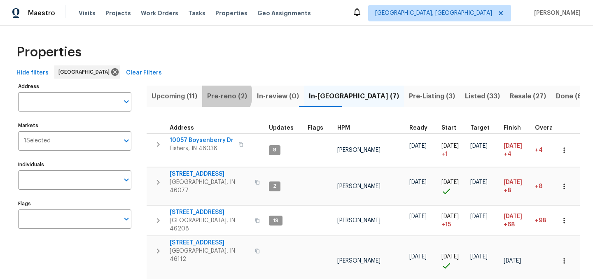
click at [221, 95] on span "Pre-reno (2)" at bounding box center [227, 97] width 40 height 12
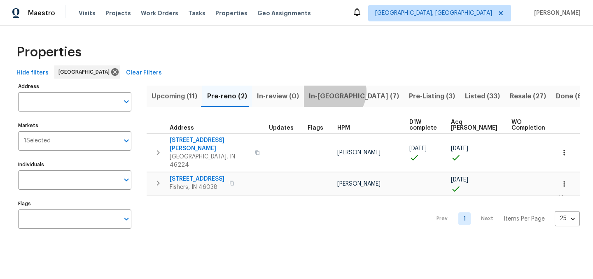
click at [328, 91] on span "In-reno (7)" at bounding box center [354, 97] width 90 height 12
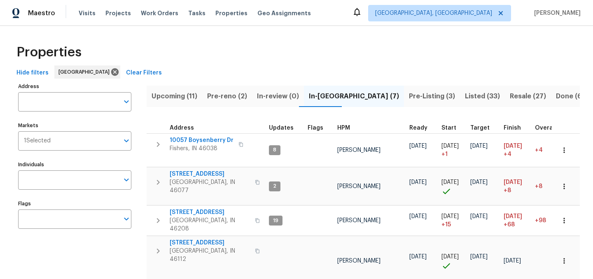
click at [409, 95] on span "Pre-Listing (3)" at bounding box center [432, 97] width 46 height 12
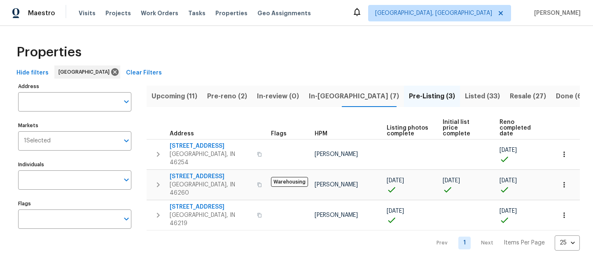
click at [325, 96] on span "In-reno (7)" at bounding box center [354, 97] width 90 height 12
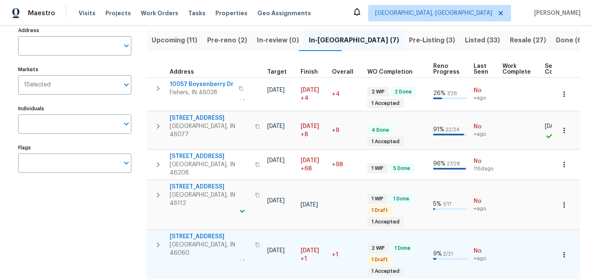
scroll to position [53, 0]
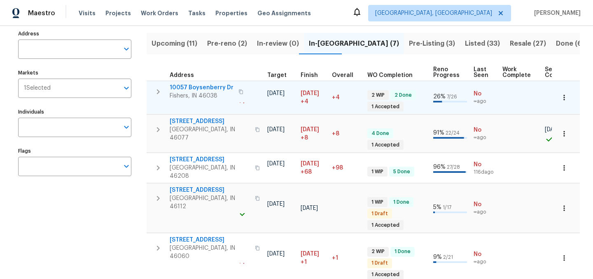
click at [196, 88] on span "10057 Boysenberry Dr" at bounding box center [202, 88] width 64 height 8
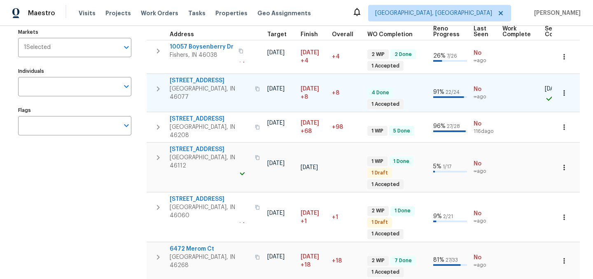
scroll to position [97, 0]
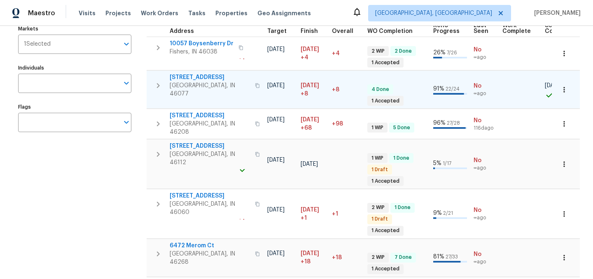
click at [197, 142] on span "27 Ashwood Cir" at bounding box center [210, 146] width 80 height 8
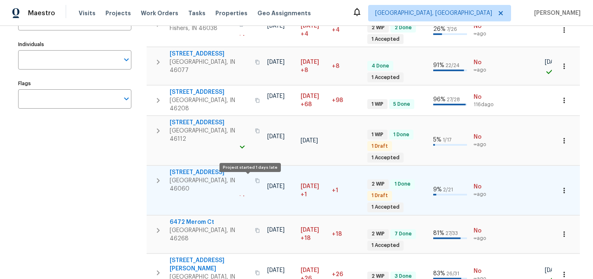
scroll to position [139, 0]
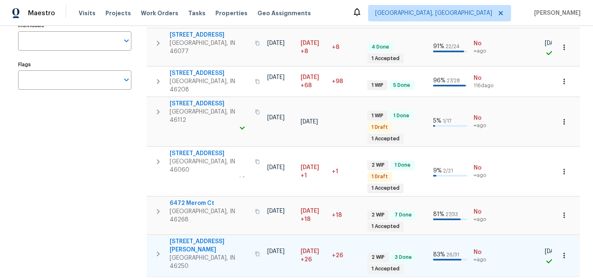
click at [198, 238] on span "9177 Budd Run Dr" at bounding box center [210, 246] width 80 height 16
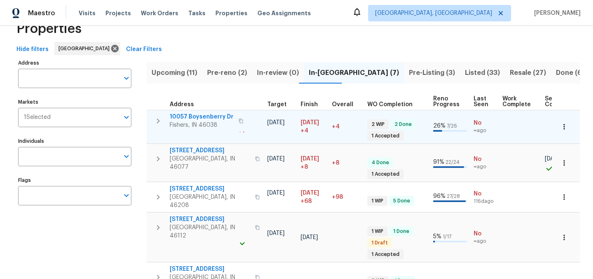
scroll to position [0, 0]
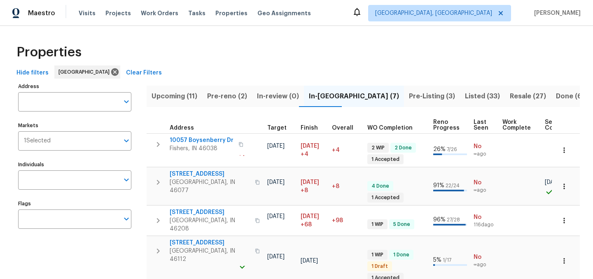
click at [224, 93] on span "Pre-reno (2)" at bounding box center [227, 97] width 40 height 12
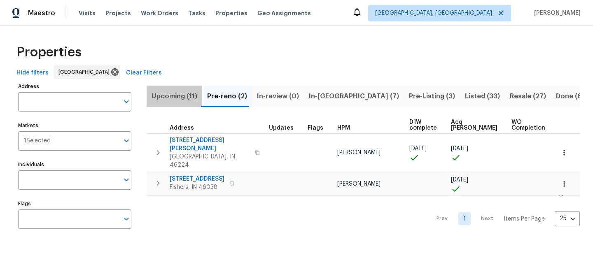
click at [169, 95] on span "Upcoming (11)" at bounding box center [175, 97] width 46 height 12
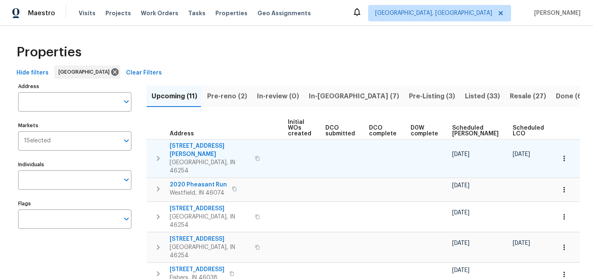
scroll to position [0, 91]
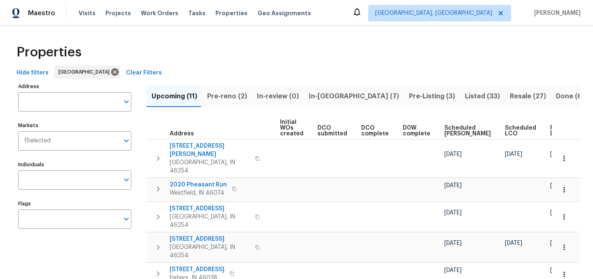
click at [550, 127] on span "Ready Date" at bounding box center [559, 131] width 18 height 12
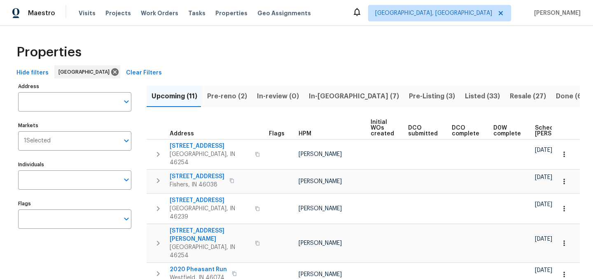
click at [510, 100] on span "Resale (27)" at bounding box center [528, 97] width 36 height 12
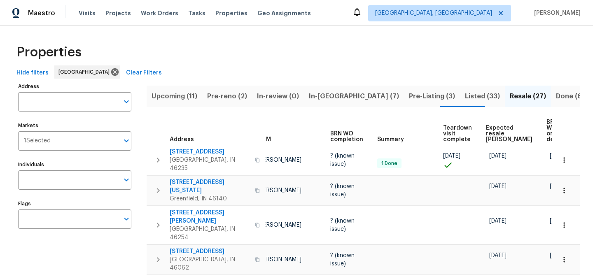
scroll to position [0, 64]
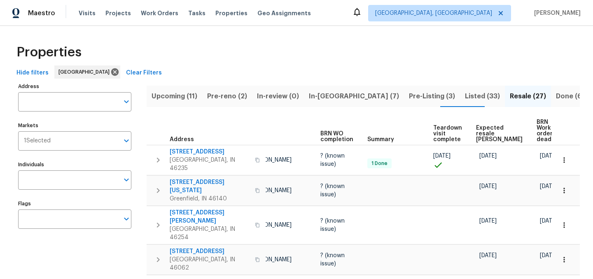
click at [486, 126] on span "Expected resale COE" at bounding box center [499, 133] width 47 height 17
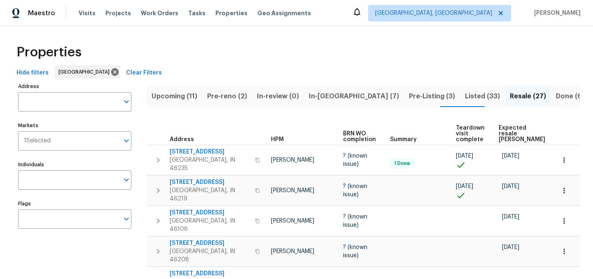
click at [317, 92] on span "In-reno (7)" at bounding box center [354, 97] width 90 height 12
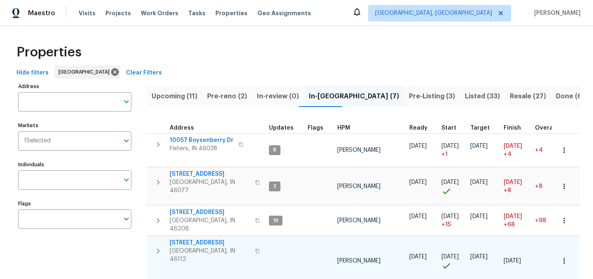
click at [191, 239] on span "27 Ashwood Cir" at bounding box center [210, 243] width 80 height 8
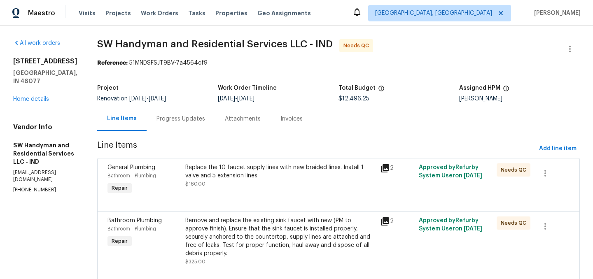
click at [249, 177] on div "Replace the 10 faucet supply lines with new braided lines. Install 1 valve and …" at bounding box center [280, 171] width 190 height 16
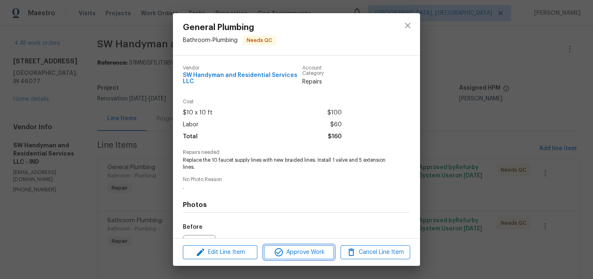
click at [291, 250] on span "Approve Work" at bounding box center [298, 252] width 65 height 10
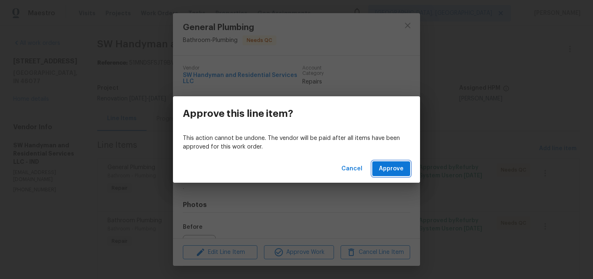
click at [393, 171] on span "Approve" at bounding box center [391, 169] width 25 height 10
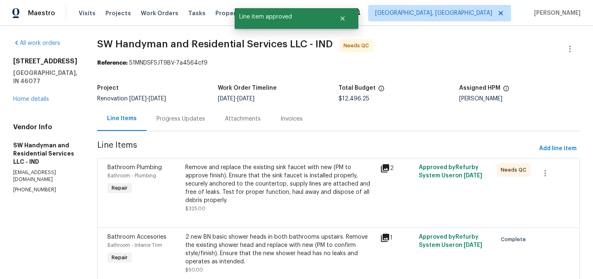
click at [270, 184] on div "Remove and replace the existing sink faucet with new (PM to approve finish). En…" at bounding box center [280, 183] width 190 height 41
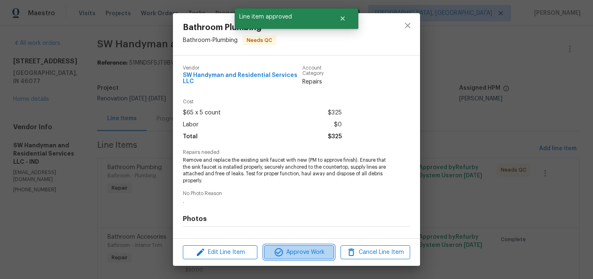
click at [296, 250] on span "Approve Work" at bounding box center [298, 252] width 65 height 10
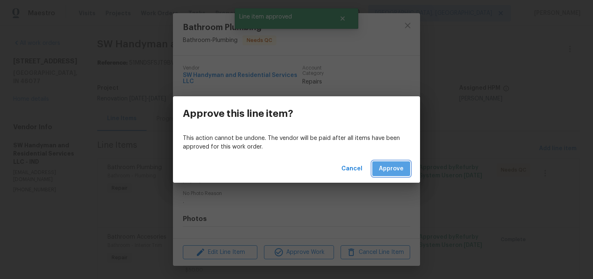
click at [398, 161] on button "Approve" at bounding box center [391, 168] width 38 height 15
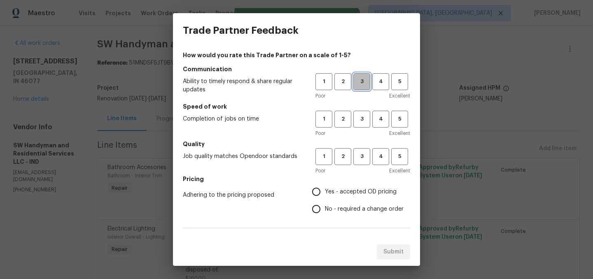
click at [368, 84] on span "3" at bounding box center [361, 81] width 15 height 9
click at [368, 119] on span "3" at bounding box center [361, 118] width 15 height 9
click at [368, 150] on button "3" at bounding box center [361, 156] width 17 height 17
click at [317, 189] on input "Yes - accepted OD pricing" at bounding box center [316, 191] width 17 height 17
radio input "true"
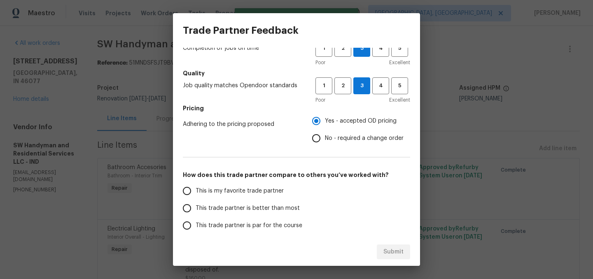
scroll to position [74, 0]
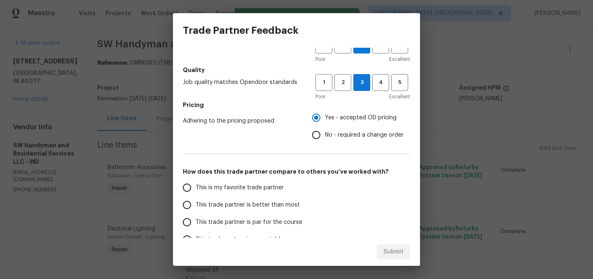
click at [257, 208] on span "This trade partner is better than most" at bounding box center [248, 205] width 104 height 9
click at [196, 208] on input "This trade partner is better than most" at bounding box center [186, 204] width 17 height 17
click at [396, 256] on span "Submit" at bounding box center [393, 252] width 20 height 10
radio input "true"
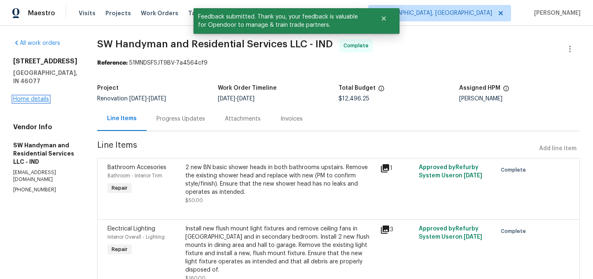
click at [31, 96] on link "Home details" at bounding box center [31, 99] width 36 height 6
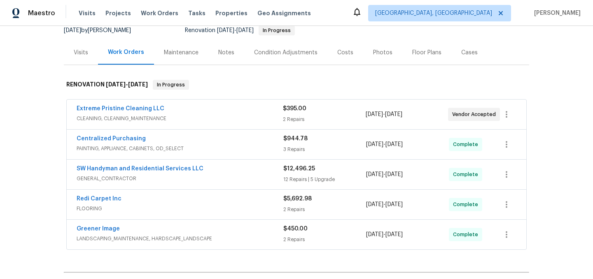
scroll to position [77, 0]
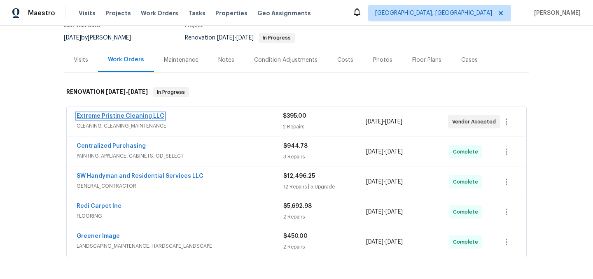
click at [128, 114] on link "Extreme Pristine Cleaning LLC" at bounding box center [121, 116] width 88 height 6
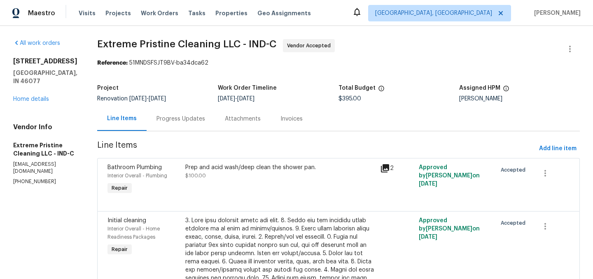
click at [176, 122] on div "Progress Updates" at bounding box center [180, 119] width 49 height 8
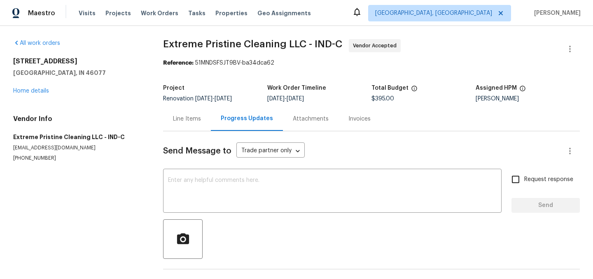
click at [187, 117] on div "Line Items" at bounding box center [187, 119] width 28 height 8
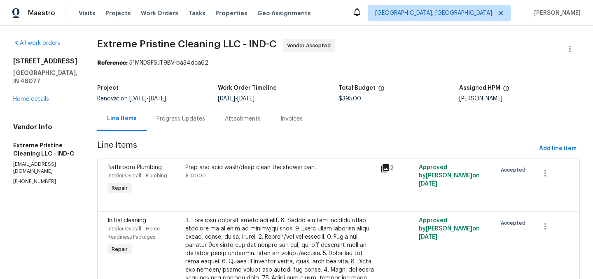
click at [263, 166] on div "Prep and acid wash/deep clean the shower pan." at bounding box center [280, 167] width 190 height 8
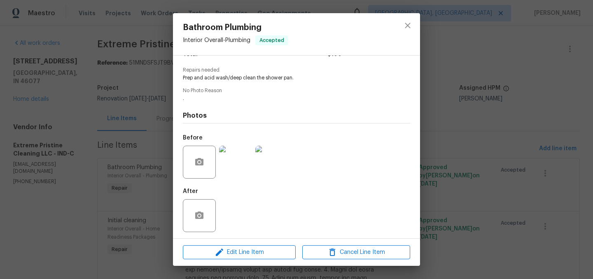
scroll to position [79, 0]
click at [408, 28] on icon "close" at bounding box center [408, 26] width 10 height 10
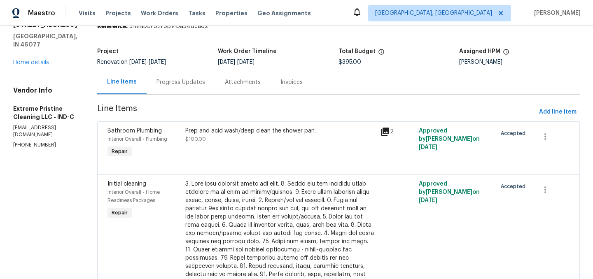
scroll to position [0, 0]
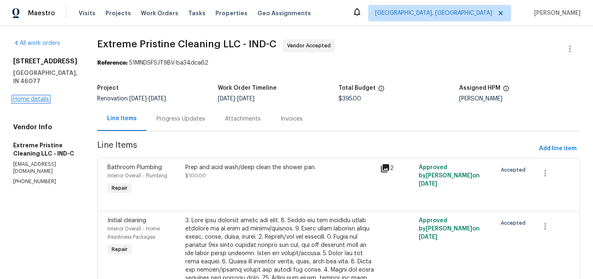
click at [34, 98] on link "Home details" at bounding box center [31, 99] width 36 height 6
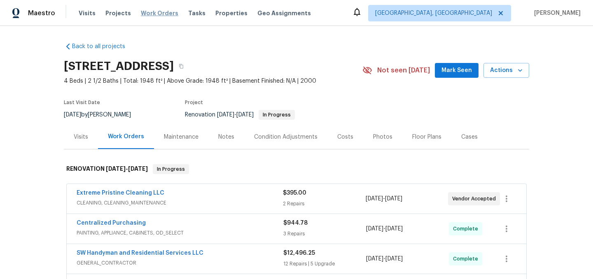
click at [152, 12] on span "Work Orders" at bounding box center [159, 13] width 37 height 8
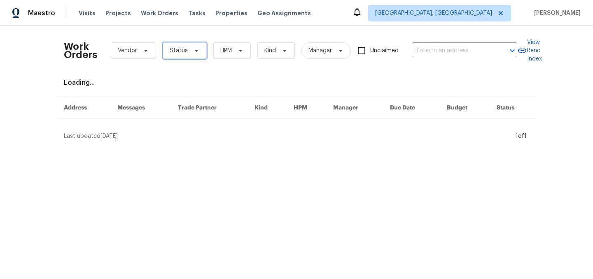
click at [175, 47] on span "Status" at bounding box center [179, 51] width 18 height 8
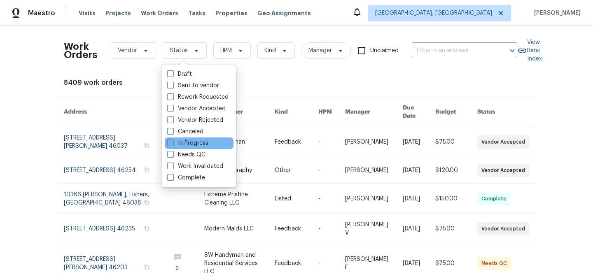
click at [193, 145] on label "In Progress" at bounding box center [187, 143] width 41 height 8
click at [173, 145] on input "In Progress" at bounding box center [169, 141] width 5 height 5
checkbox input "true"
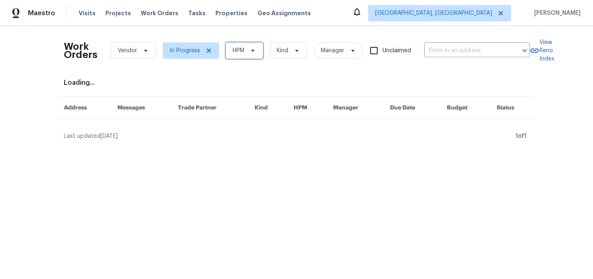
click at [247, 50] on span at bounding box center [251, 50] width 9 height 7
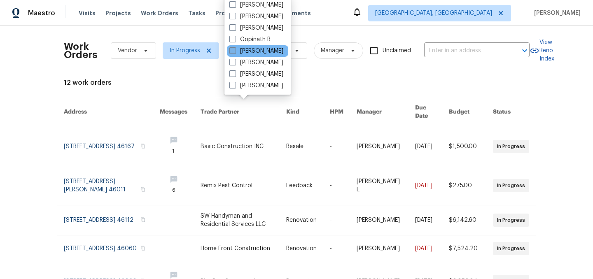
click at [259, 53] on label "[PERSON_NAME]" at bounding box center [256, 51] width 54 height 8
click at [235, 52] on input "[PERSON_NAME]" at bounding box center [231, 49] width 5 height 5
checkbox input "true"
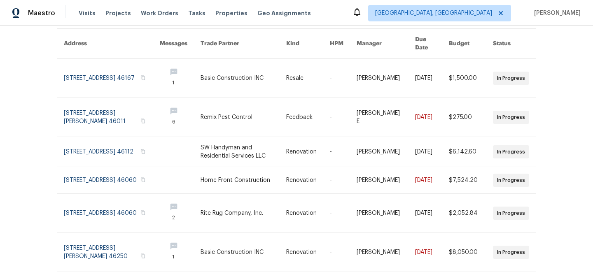
scroll to position [230, 0]
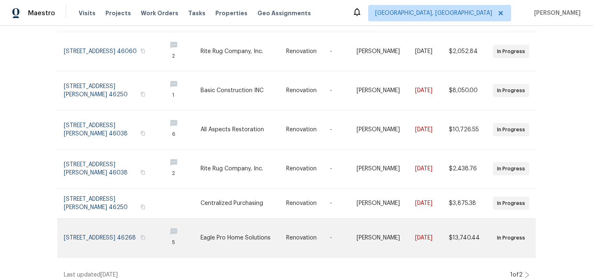
click at [85, 240] on link at bounding box center [112, 238] width 96 height 39
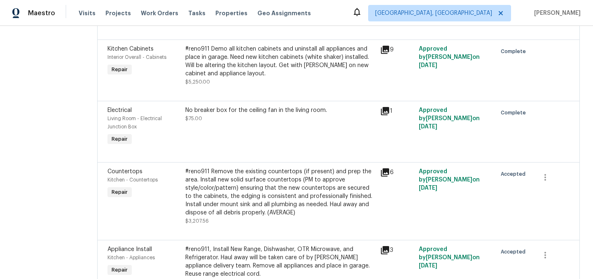
scroll to position [289, 0]
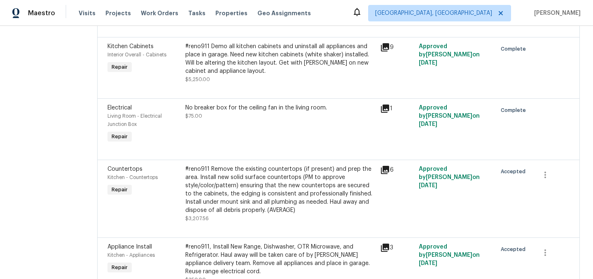
click at [270, 195] on div "#reno911 Remove the existing countertops (if present) and prep the area. Instal…" at bounding box center [280, 189] width 190 height 49
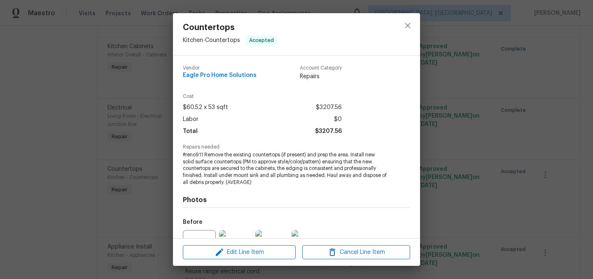
scroll to position [86, 0]
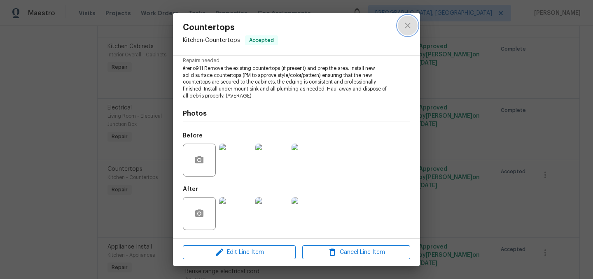
click at [404, 23] on icon "close" at bounding box center [408, 26] width 10 height 10
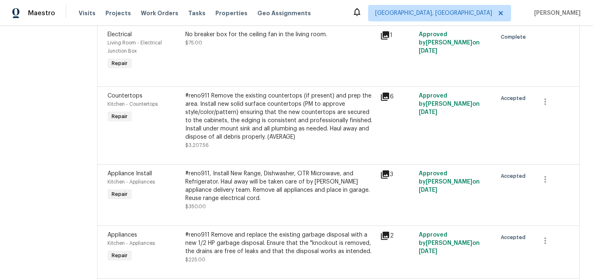
scroll to position [377, 0]
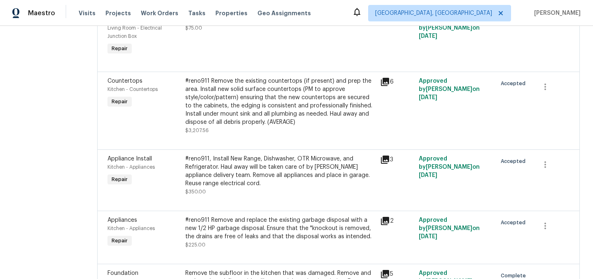
click at [313, 184] on div "#reno911, Install New Range, Dishwasher, OTR Microwave, and Refrigerator. Haul …" at bounding box center [280, 171] width 190 height 33
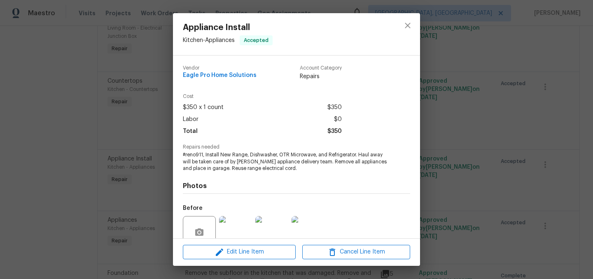
scroll to position [72, 0]
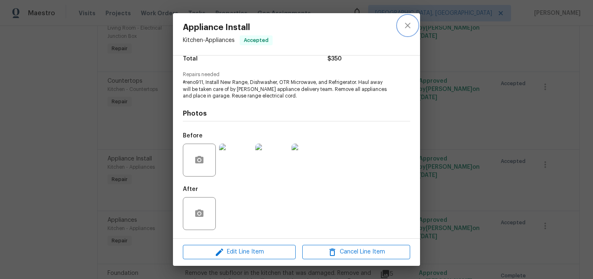
click at [408, 27] on icon "close" at bounding box center [408, 26] width 10 height 10
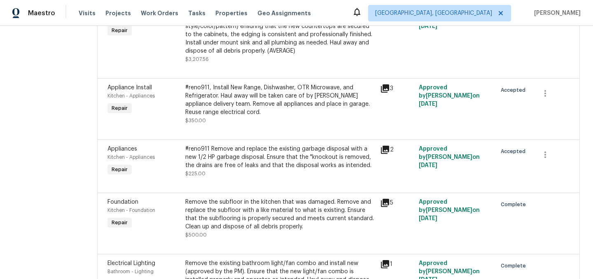
scroll to position [461, 0]
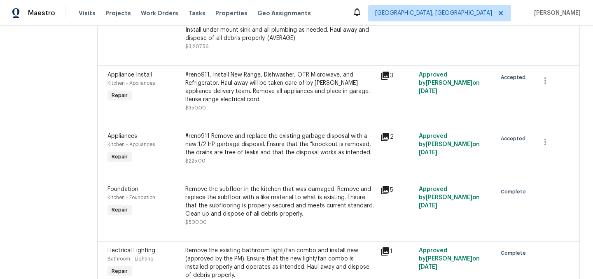
click at [329, 157] on div "#reno911 Remove and replace the existing garbage disposal with a new 1/2 HP gar…" at bounding box center [280, 144] width 190 height 25
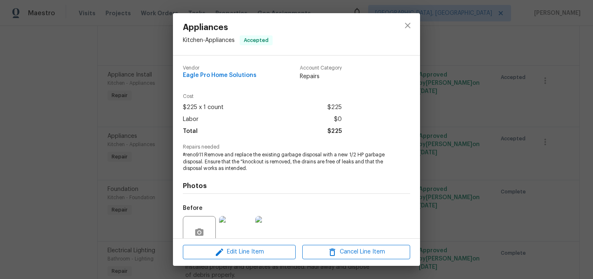
scroll to position [72, 0]
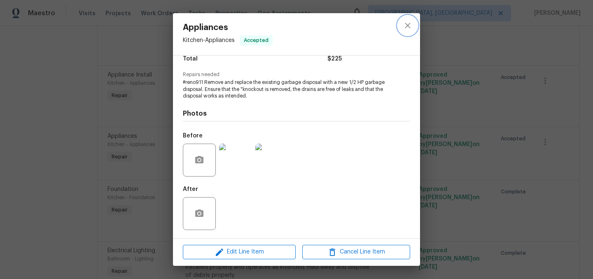
click at [406, 24] on icon "close" at bounding box center [407, 25] width 5 height 5
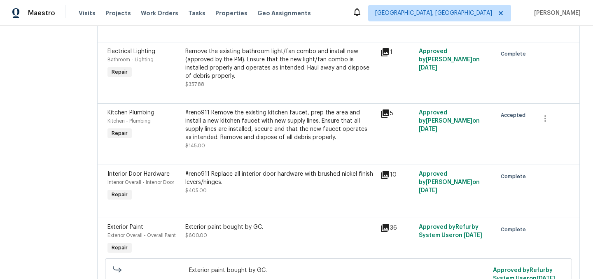
scroll to position [662, 0]
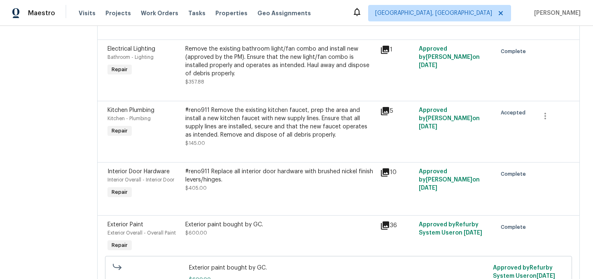
click at [308, 139] on div "#reno911 Remove the existing kitchen faucet, prep the area and install a new ki…" at bounding box center [280, 122] width 190 height 33
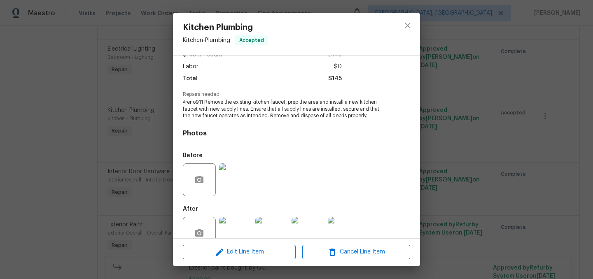
scroll to position [72, 0]
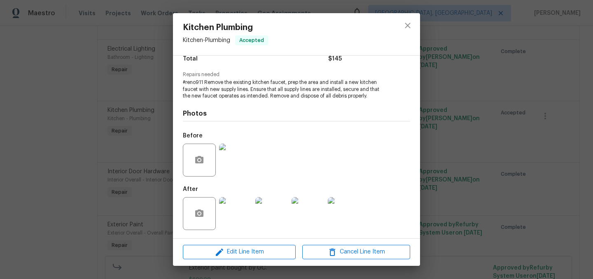
click at [238, 217] on img at bounding box center [235, 213] width 33 height 33
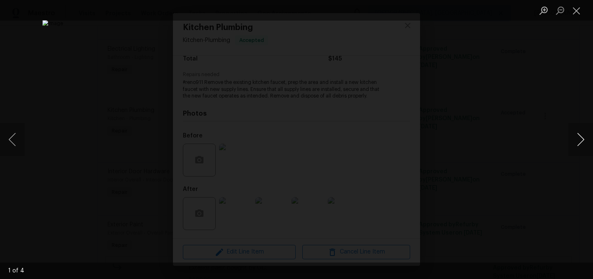
click at [578, 140] on button "Next image" at bounding box center [580, 139] width 25 height 33
click at [575, 13] on button "Close lightbox" at bounding box center [576, 10] width 16 height 14
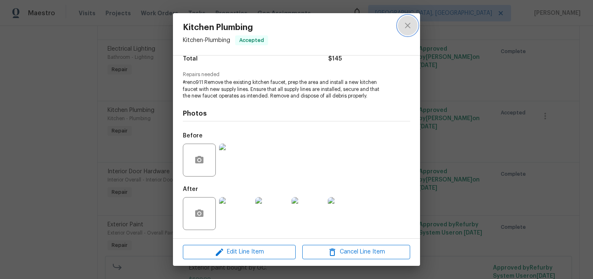
click at [413, 26] on button "close" at bounding box center [408, 26] width 20 height 20
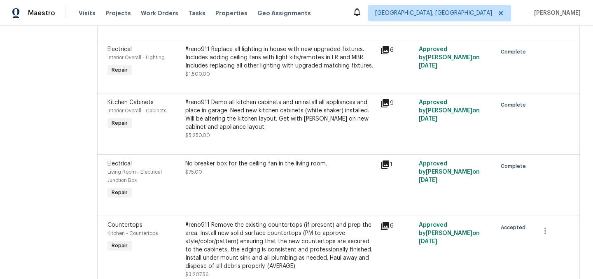
scroll to position [0, 0]
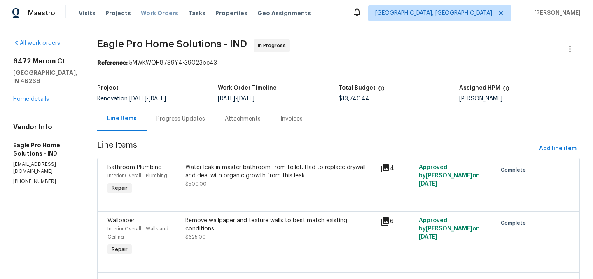
click at [150, 14] on span "Work Orders" at bounding box center [159, 13] width 37 height 8
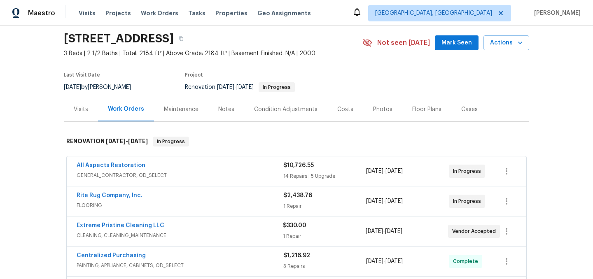
scroll to position [68, 0]
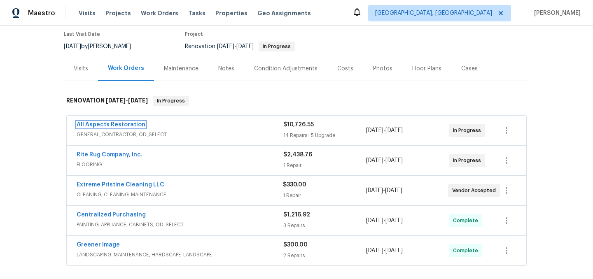
click at [116, 123] on link "All Aspects Restoration" at bounding box center [111, 125] width 69 height 6
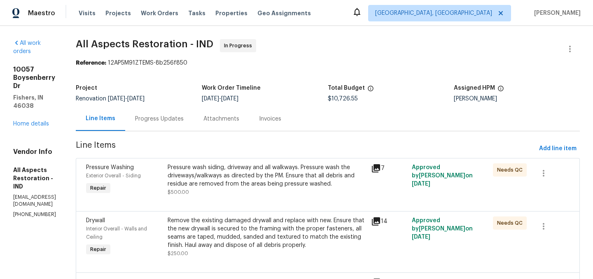
click at [271, 175] on div "Pressure wash siding, driveway and all walkways. Pressure wash the driveways/wa…" at bounding box center [267, 175] width 198 height 25
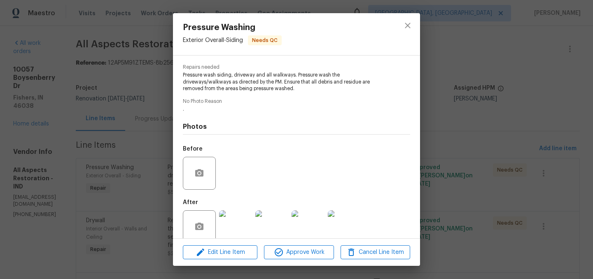
scroll to position [93, 0]
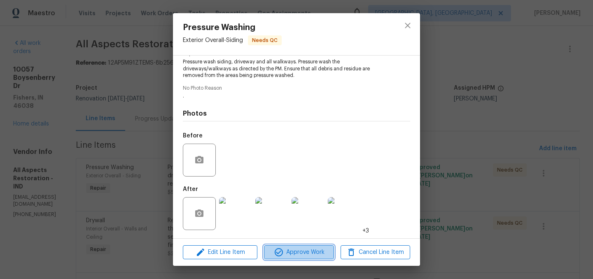
click at [303, 253] on span "Approve Work" at bounding box center [298, 252] width 65 height 10
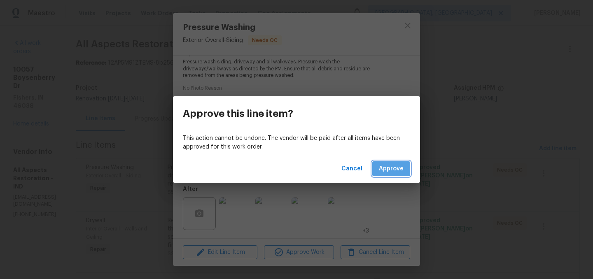
click at [390, 174] on span "Approve" at bounding box center [391, 169] width 25 height 10
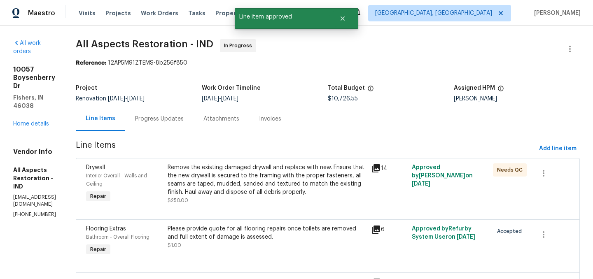
click at [280, 180] on div "Remove the existing damaged drywall and replace with new. Ensure that the new d…" at bounding box center [267, 179] width 198 height 33
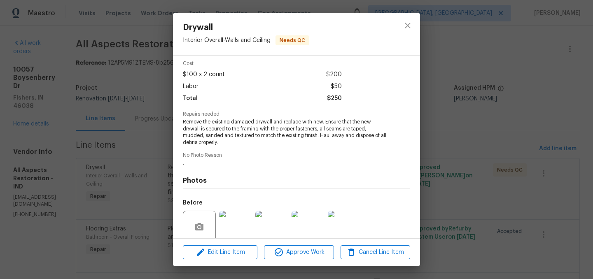
scroll to position [0, 0]
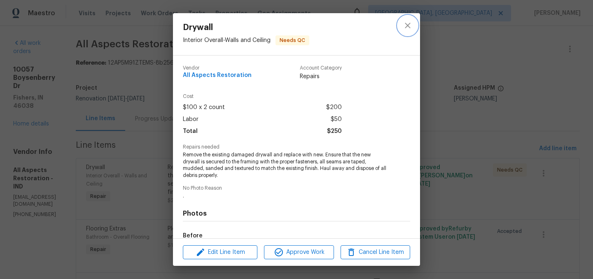
click at [409, 26] on icon "close" at bounding box center [407, 25] width 5 height 5
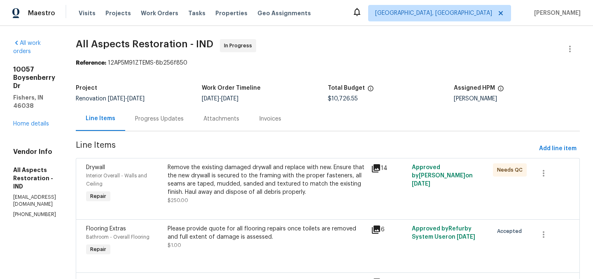
click at [179, 122] on div "Progress Updates" at bounding box center [159, 119] width 49 height 8
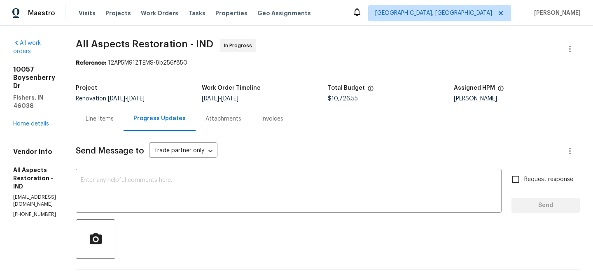
click at [114, 120] on div "Line Items" at bounding box center [100, 119] width 28 height 8
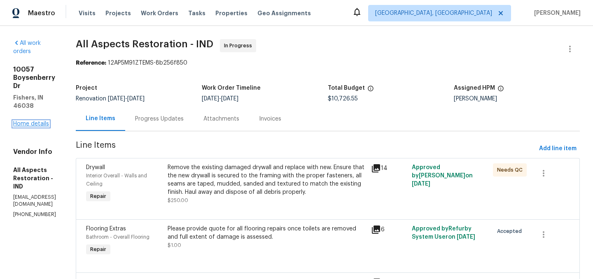
click at [40, 121] on link "Home details" at bounding box center [31, 124] width 36 height 6
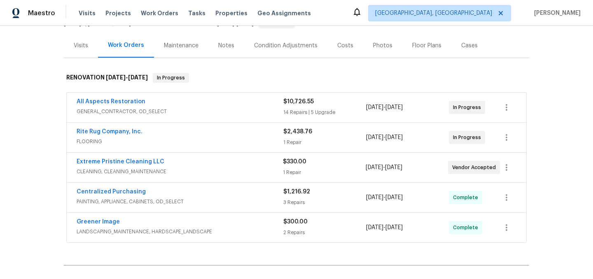
scroll to position [92, 0]
click at [122, 131] on link "Rite Rug Company, Inc." at bounding box center [110, 131] width 66 height 6
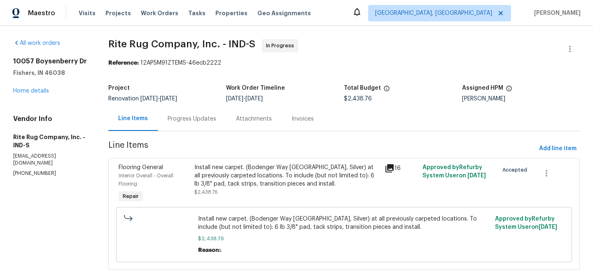
scroll to position [14, 0]
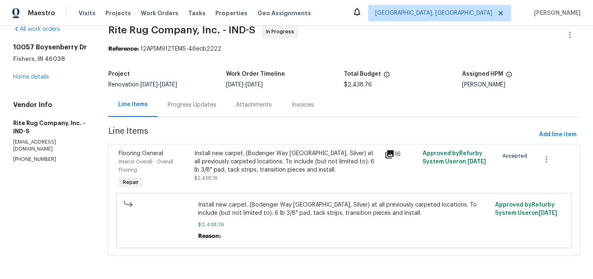
click at [312, 161] on div "Install new carpet. (Bodenger Way [GEOGRAPHIC_DATA], Silver) at all previously …" at bounding box center [286, 161] width 185 height 25
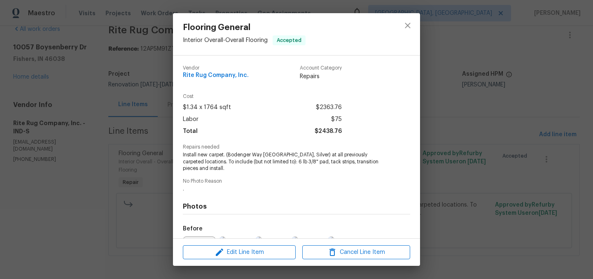
scroll to position [93, 0]
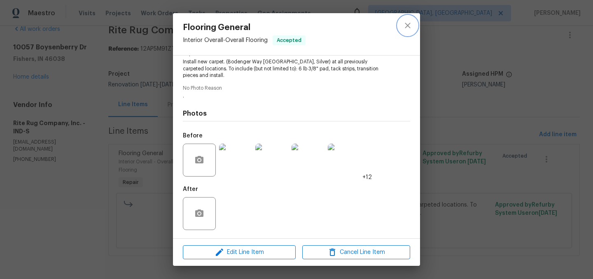
click at [406, 25] on icon "close" at bounding box center [407, 25] width 5 height 5
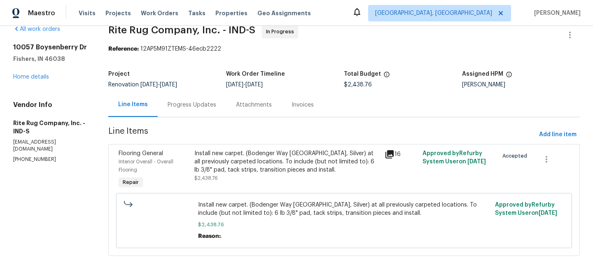
scroll to position [0, 0]
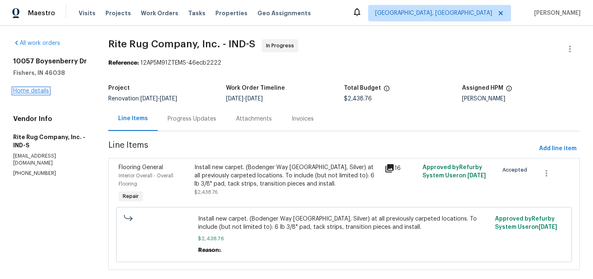
click at [35, 89] on link "Home details" at bounding box center [31, 91] width 36 height 6
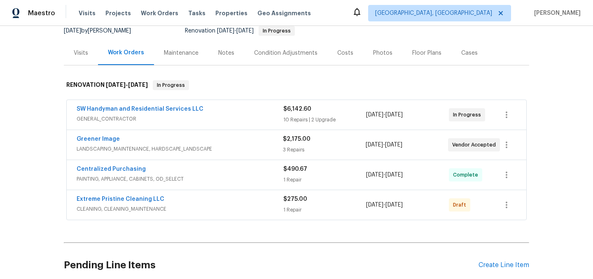
scroll to position [49, 0]
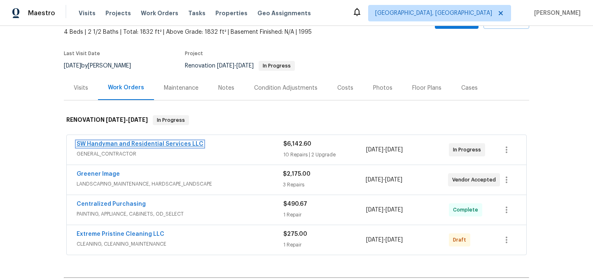
click at [147, 146] on link "SW Handyman and Residential Services LLC" at bounding box center [140, 144] width 127 height 6
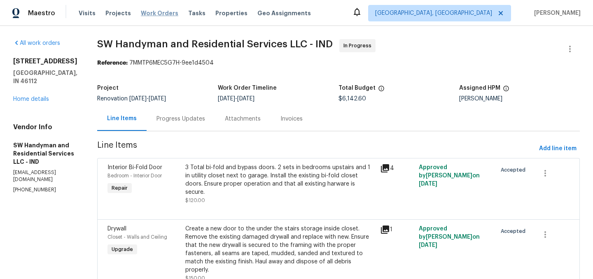
click at [156, 12] on span "Work Orders" at bounding box center [159, 13] width 37 height 8
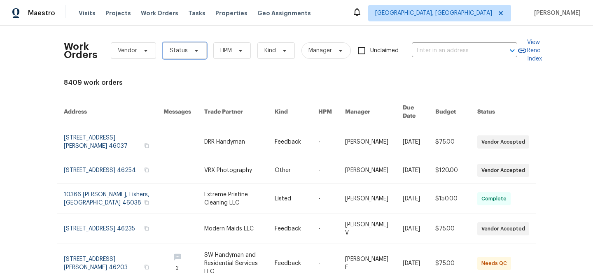
click at [184, 50] on span "Status" at bounding box center [179, 51] width 18 height 8
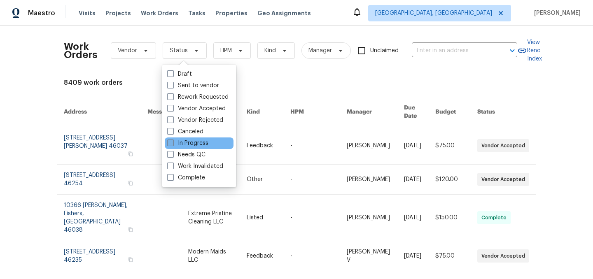
click at [198, 143] on label "In Progress" at bounding box center [187, 143] width 41 height 8
click at [173, 143] on input "In Progress" at bounding box center [169, 141] width 5 height 5
checkbox input "true"
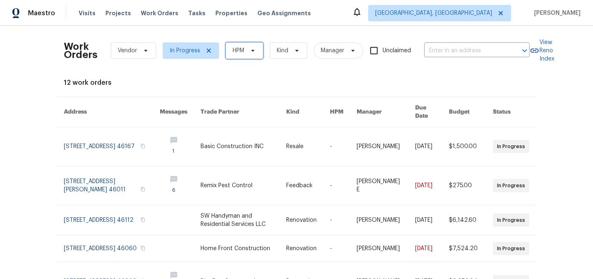
click at [240, 49] on span "HPM" at bounding box center [239, 51] width 12 height 8
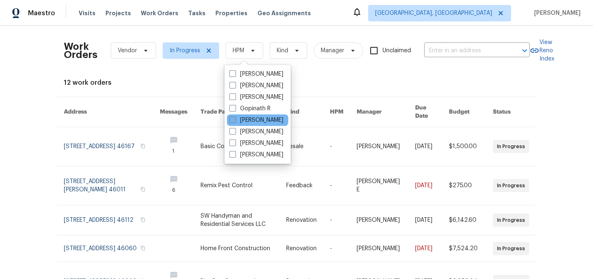
click at [252, 119] on label "[PERSON_NAME]" at bounding box center [256, 120] width 54 height 8
click at [235, 119] on input "[PERSON_NAME]" at bounding box center [231, 118] width 5 height 5
checkbox input "true"
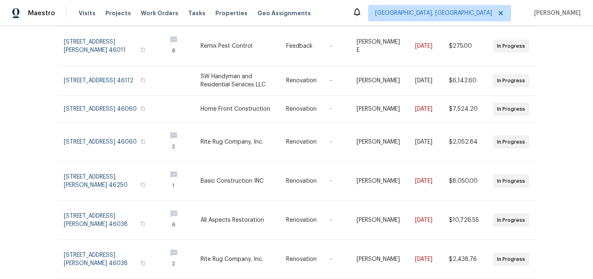
scroll to position [230, 0]
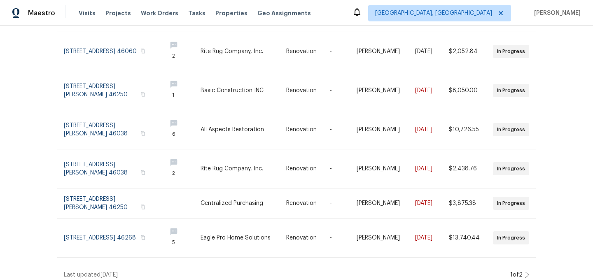
click at [529, 267] on div "Work Orders Vendor In Progress Isaul Martinez Kind Manager Unclaimed ​ View Ren…" at bounding box center [296, 152] width 593 height 253
click at [527, 272] on icon at bounding box center [527, 275] width 4 height 7
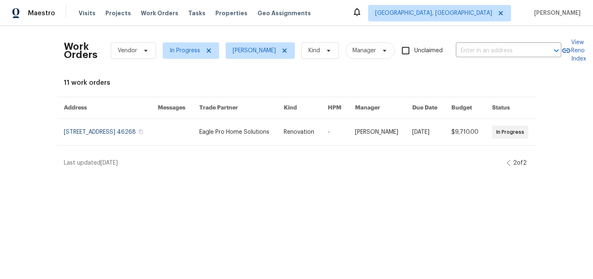
click at [509, 166] on div "2 of 2" at bounding box center [517, 163] width 23 height 8
click at [507, 166] on icon at bounding box center [508, 163] width 4 height 7
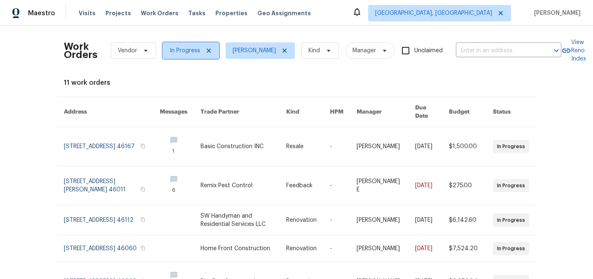
click at [208, 51] on icon at bounding box center [209, 51] width 4 height 4
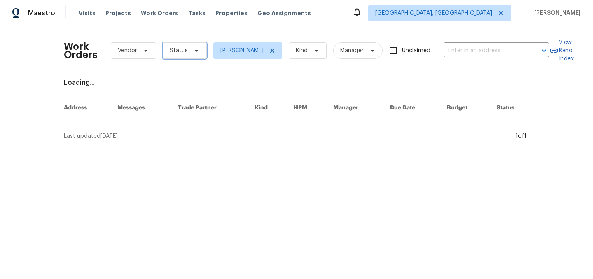
click at [183, 51] on span "Status" at bounding box center [179, 51] width 18 height 8
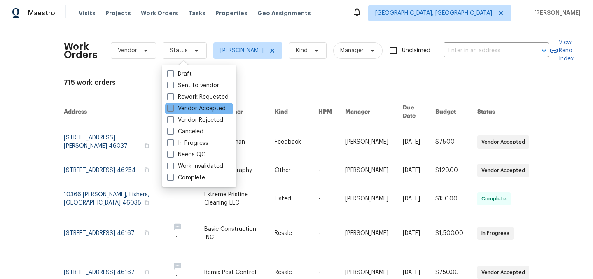
click at [191, 108] on label "Vendor Accepted" at bounding box center [196, 109] width 58 height 8
click at [173, 108] on input "Vendor Accepted" at bounding box center [169, 107] width 5 height 5
checkbox input "true"
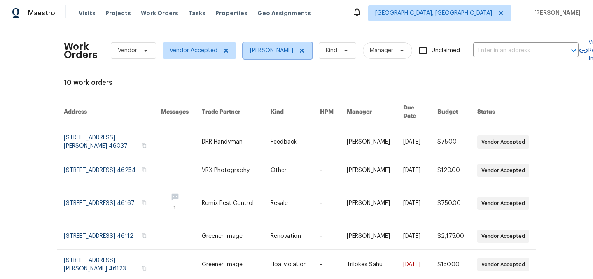
click at [300, 51] on icon at bounding box center [302, 51] width 4 height 4
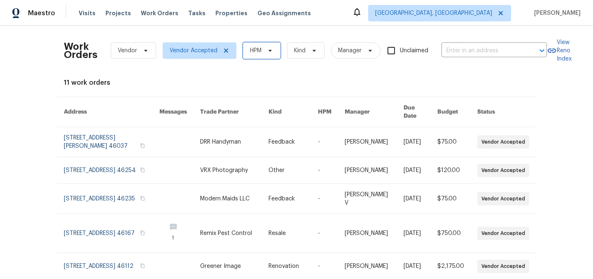
click at [257, 51] on span "HPM" at bounding box center [256, 51] width 12 height 8
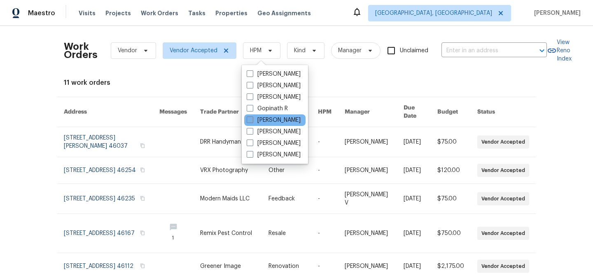
click at [270, 121] on label "[PERSON_NAME]" at bounding box center [274, 120] width 54 height 8
click at [252, 121] on input "[PERSON_NAME]" at bounding box center [249, 118] width 5 height 5
checkbox input "true"
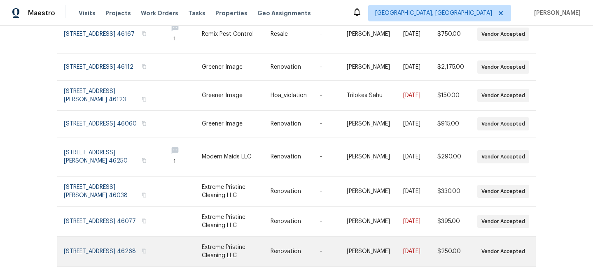
scroll to position [186, 0]
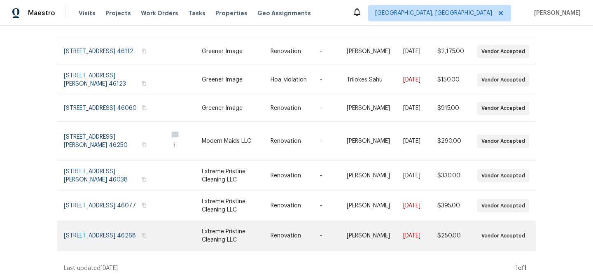
click at [222, 234] on link at bounding box center [236, 236] width 69 height 30
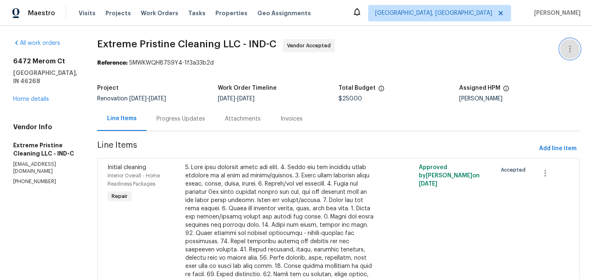
click at [574, 51] on icon "button" at bounding box center [570, 49] width 10 height 10
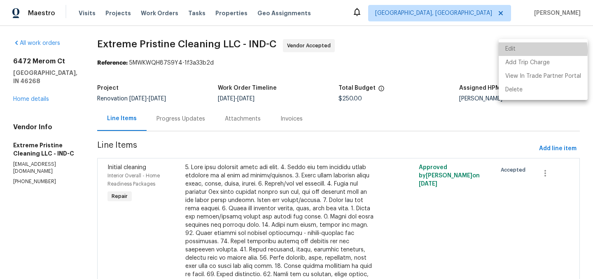
click at [540, 51] on li "Edit" at bounding box center [543, 49] width 89 height 14
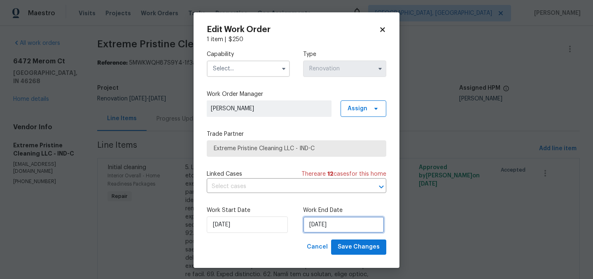
select select "7"
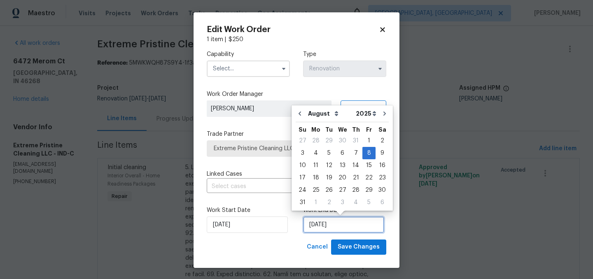
click at [343, 229] on input "8/8/2025" at bounding box center [343, 225] width 81 height 16
click at [325, 165] on div "12" at bounding box center [328, 166] width 13 height 12
type input "[DATE]"
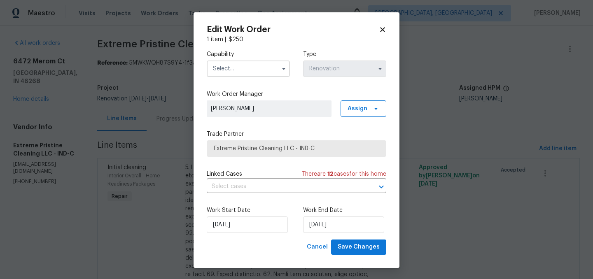
click at [256, 66] on input "text" at bounding box center [248, 69] width 83 height 16
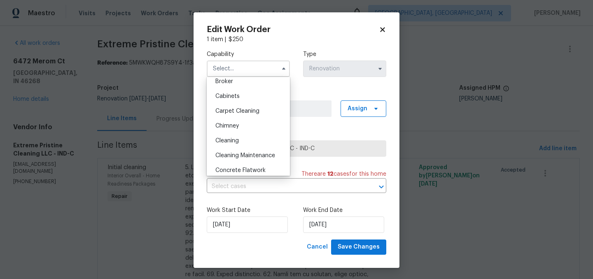
scroll to position [71, 0]
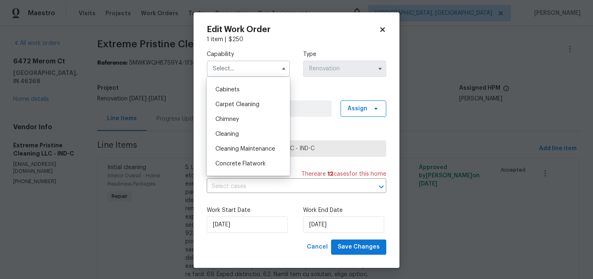
click at [254, 133] on div "Cleaning" at bounding box center [248, 134] width 79 height 15
type input "Cleaning"
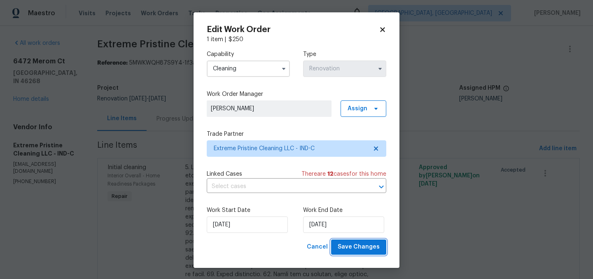
click at [359, 249] on span "Save Changes" at bounding box center [359, 247] width 42 height 10
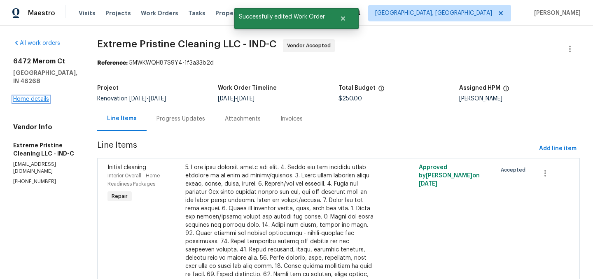
click at [33, 98] on link "Home details" at bounding box center [31, 99] width 36 height 6
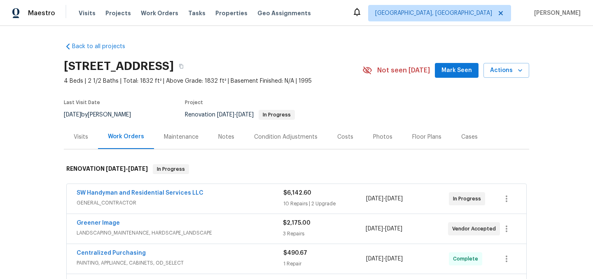
click at [343, 134] on div "Costs" at bounding box center [345, 137] width 16 height 8
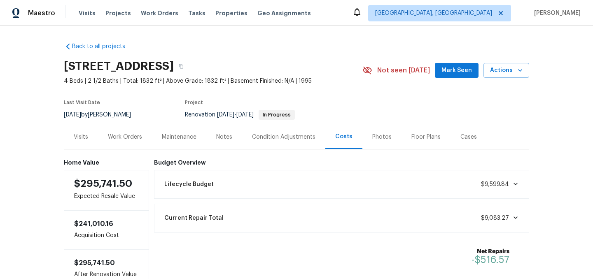
click at [136, 138] on div "Work Orders" at bounding box center [125, 137] width 34 height 8
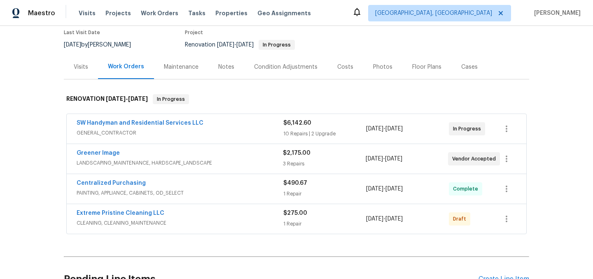
scroll to position [72, 0]
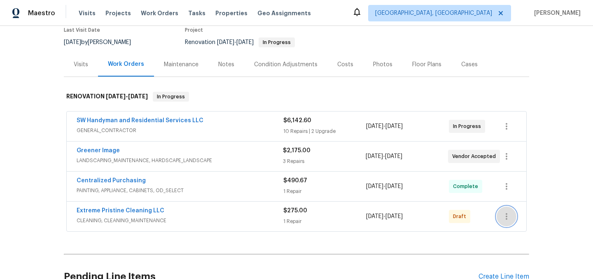
click at [506, 219] on icon "button" at bounding box center [507, 216] width 2 height 7
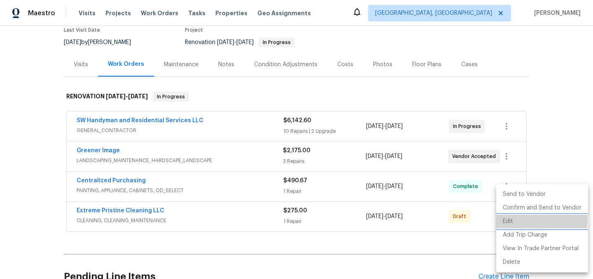
click at [521, 220] on li "Edit" at bounding box center [542, 222] width 92 height 14
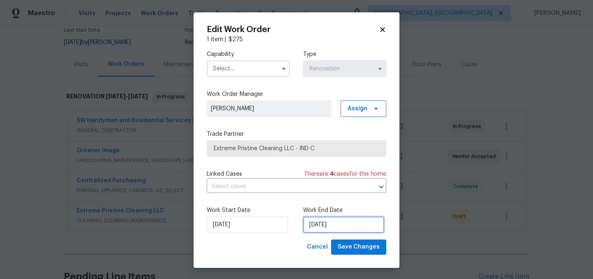
click at [349, 230] on input "[DATE]" at bounding box center [343, 225] width 81 height 16
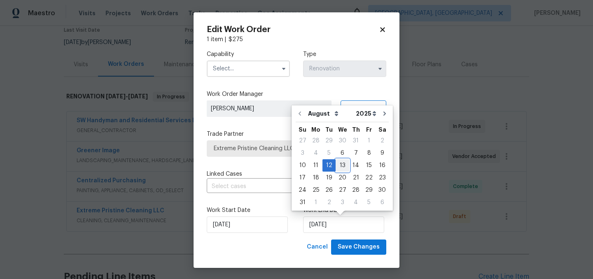
click at [341, 163] on div "13" at bounding box center [343, 166] width 14 height 12
type input "[DATE]"
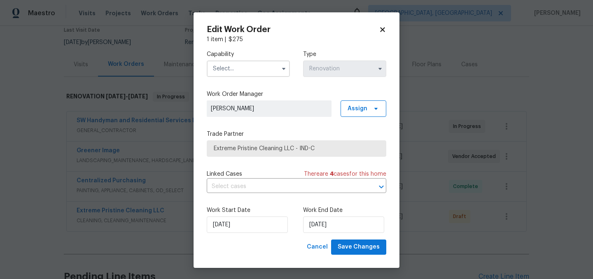
click at [232, 67] on input "text" at bounding box center [248, 69] width 83 height 16
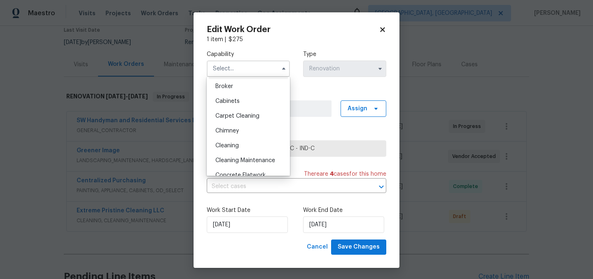
scroll to position [61, 0]
click at [247, 146] on div "Cleaning" at bounding box center [248, 144] width 79 height 15
type input "Cleaning"
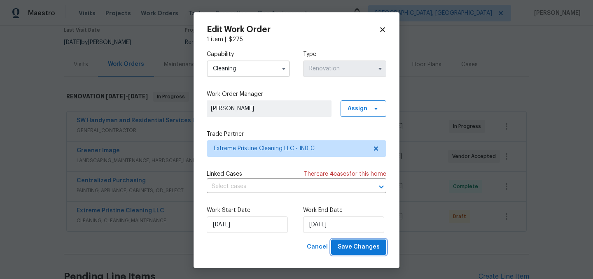
click at [356, 247] on span "Save Changes" at bounding box center [359, 247] width 42 height 10
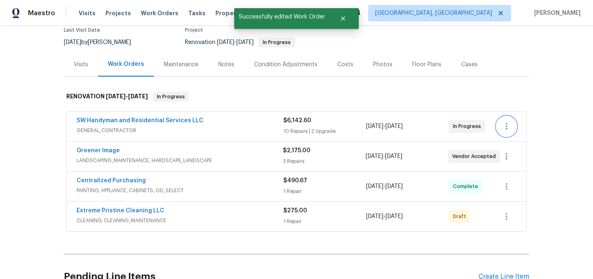
click at [504, 128] on icon "button" at bounding box center [506, 126] width 10 height 10
click at [511, 128] on li "Edit" at bounding box center [541, 127] width 89 height 14
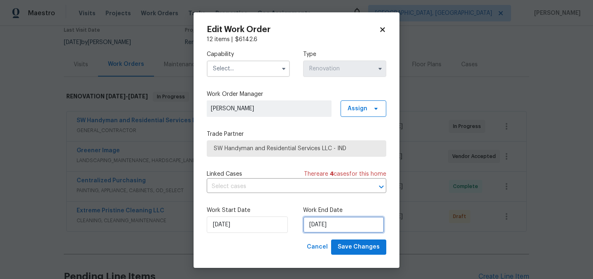
click at [327, 227] on input "[DATE]" at bounding box center [343, 225] width 81 height 16
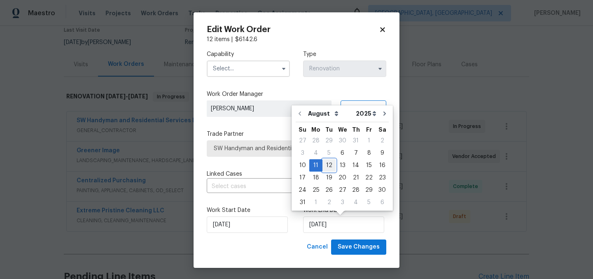
click at [325, 162] on div "12" at bounding box center [328, 166] width 13 height 12
type input "[DATE]"
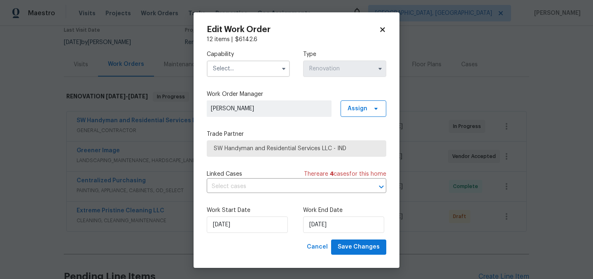
click at [245, 68] on input "text" at bounding box center [248, 69] width 83 height 16
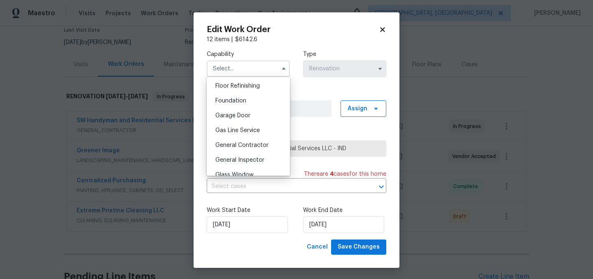
scroll to position [343, 0]
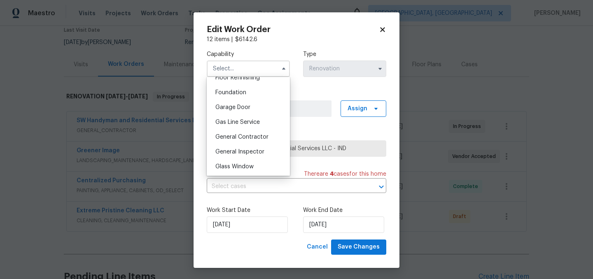
click at [239, 134] on div "General Contractor" at bounding box center [248, 137] width 79 height 15
type input "General Contractor"
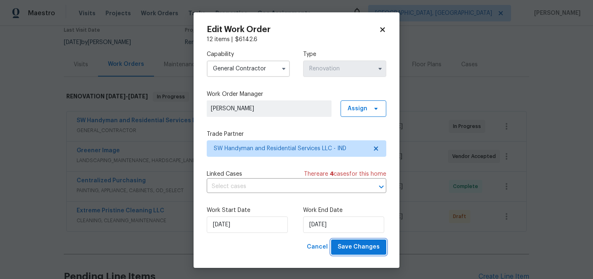
click at [365, 244] on span "Save Changes" at bounding box center [359, 247] width 42 height 10
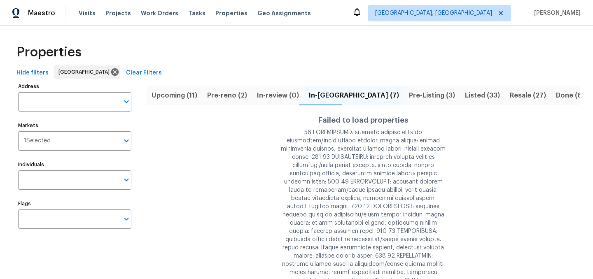
click at [275, 96] on span "In-review (0)" at bounding box center [278, 96] width 42 height 12
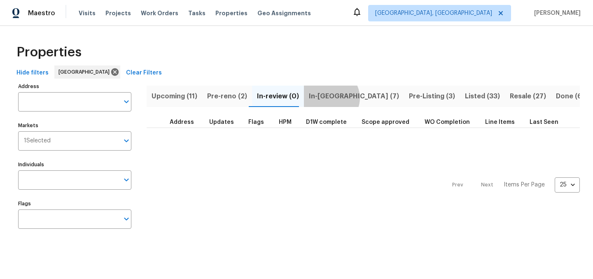
click at [325, 98] on span "In-[GEOGRAPHIC_DATA] (7)" at bounding box center [354, 97] width 90 height 12
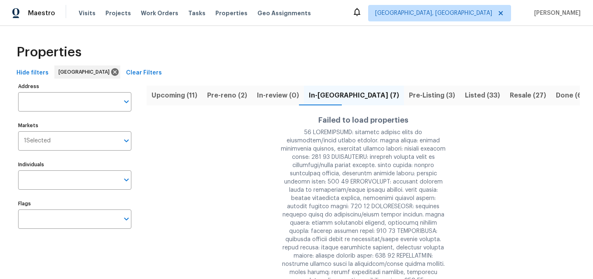
click at [409, 93] on span "Pre-Listing (3)" at bounding box center [432, 96] width 46 height 12
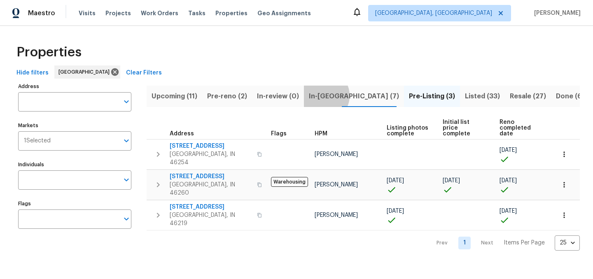
click at [318, 96] on span "In-[GEOGRAPHIC_DATA] (7)" at bounding box center [354, 97] width 90 height 12
